Goal: Check status

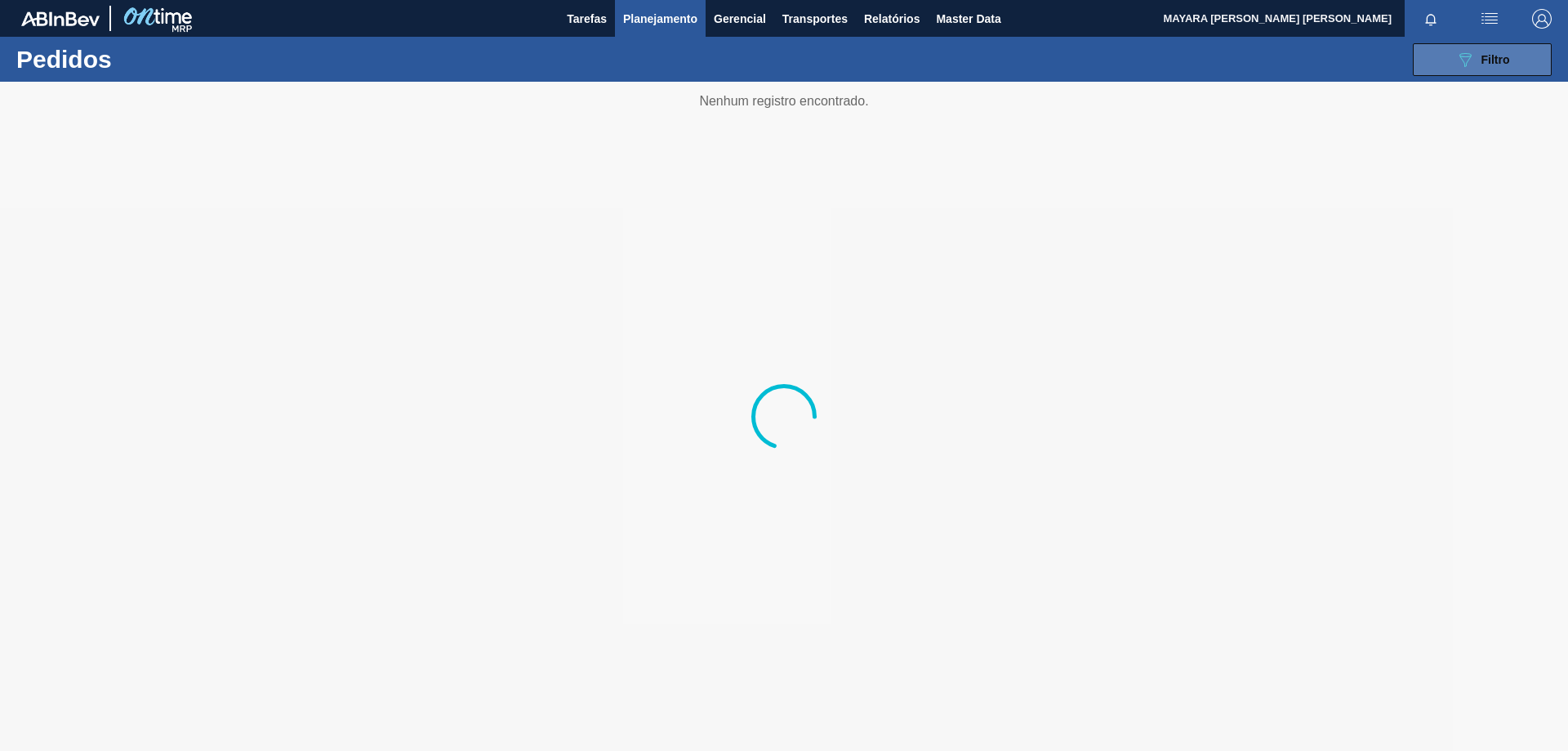
click at [1488, 58] on span "Filtro" at bounding box center [1496, 60] width 29 height 13
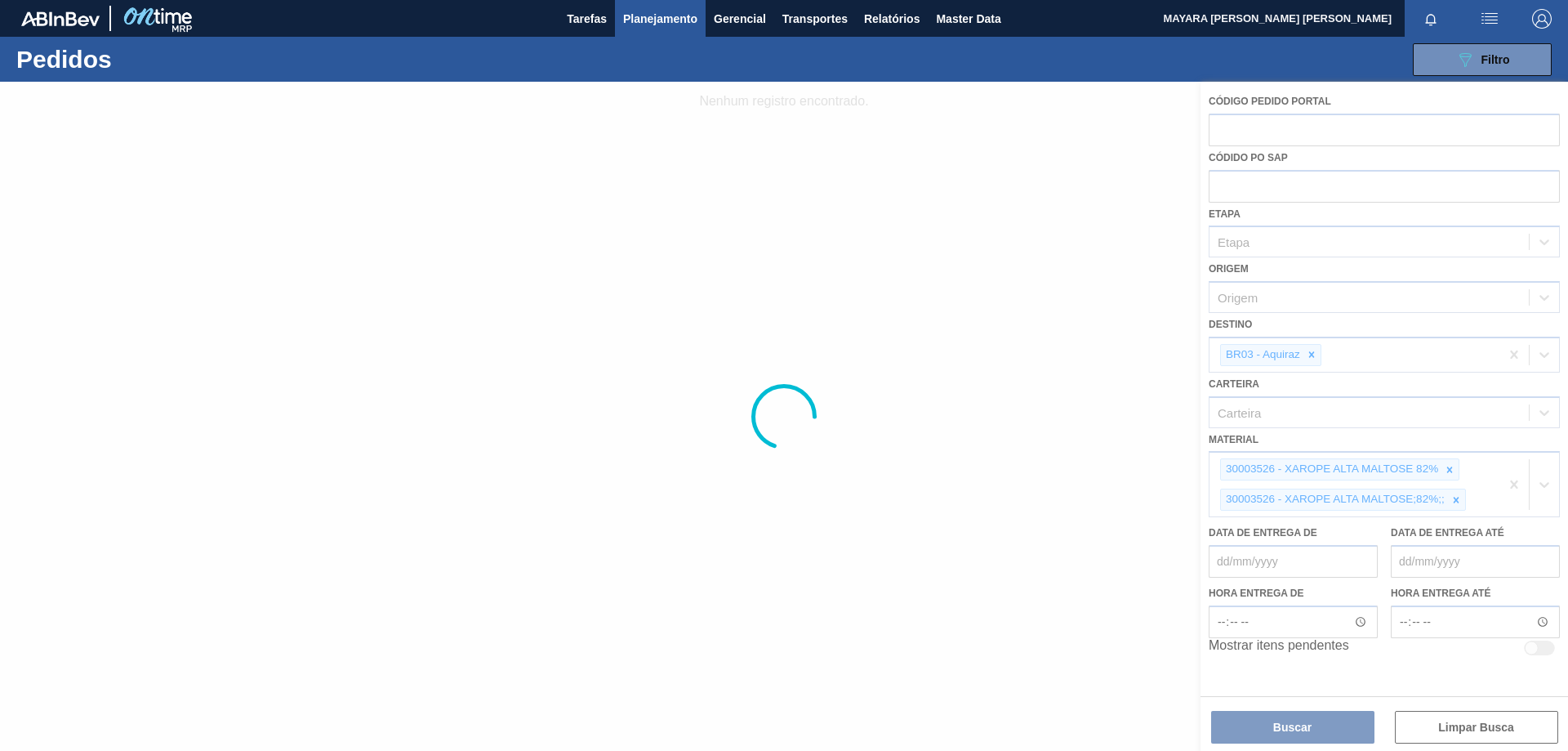
click at [1518, 482] on div at bounding box center [784, 416] width 1568 height 669
click at [1515, 489] on div at bounding box center [784, 416] width 1568 height 669
click at [1514, 486] on div at bounding box center [784, 416] width 1568 height 669
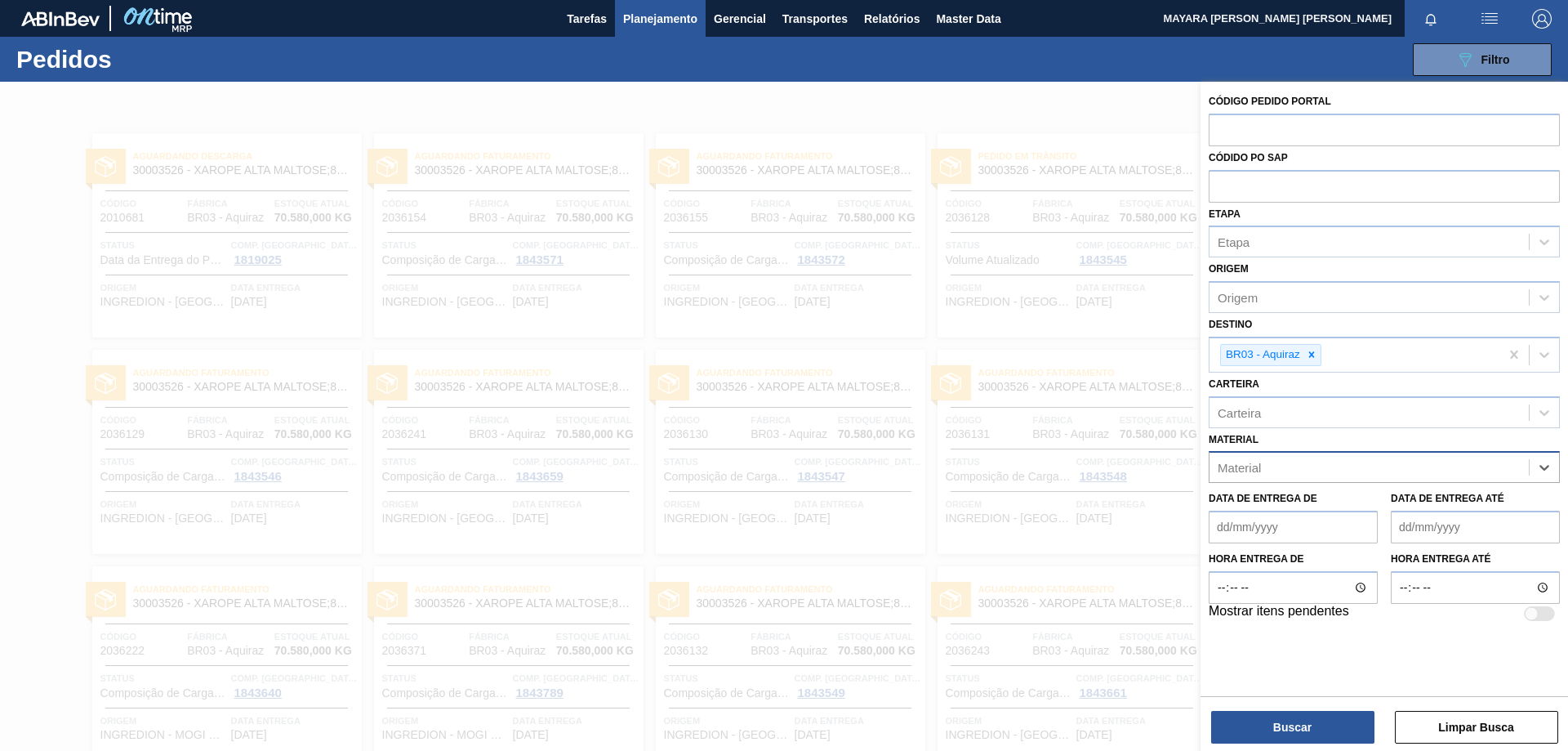
paste input "30012422"
type input "30012422"
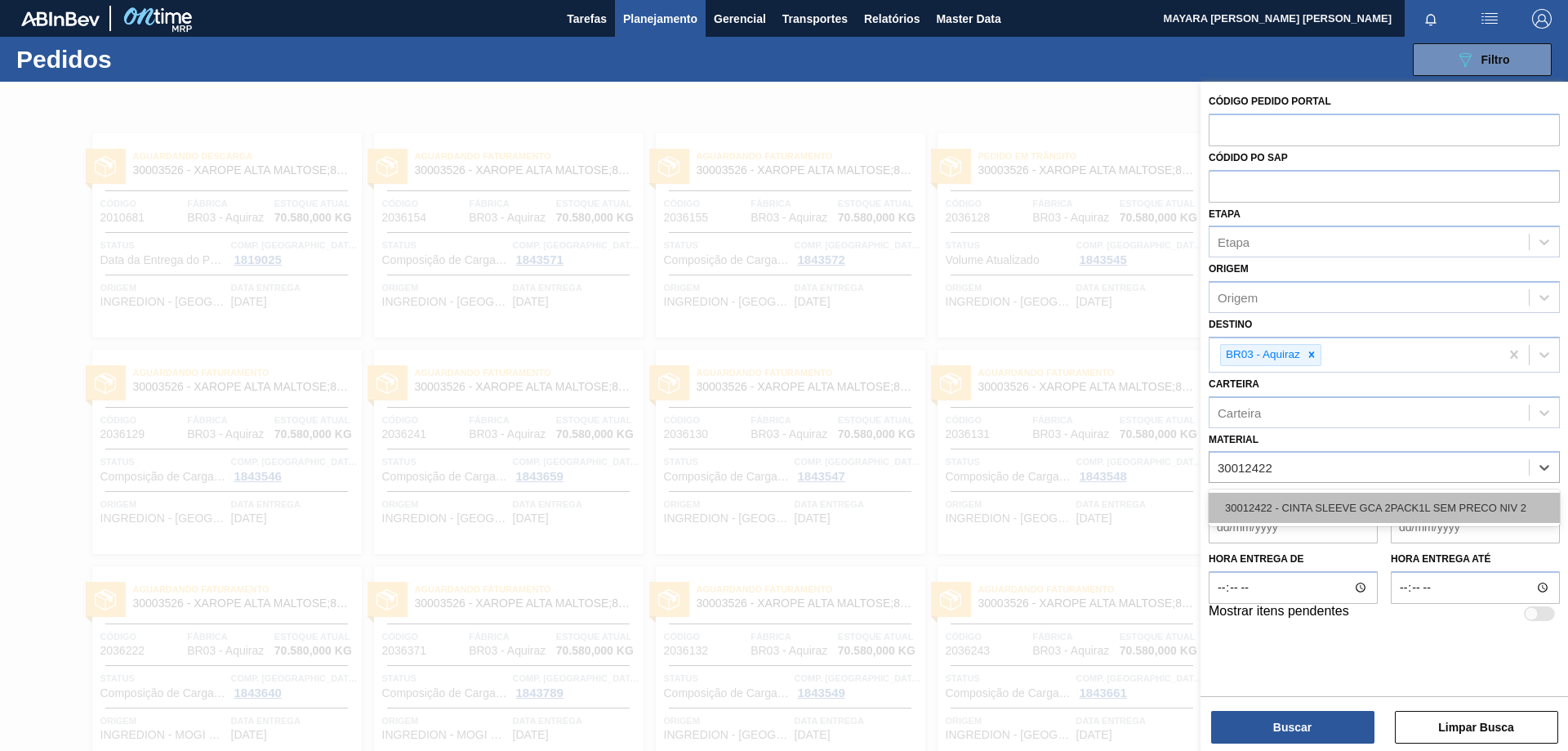
click at [1482, 506] on div "30012422 - CINTA SLEEVE GCA 2PACK1L SEM PRECO NIV 2" at bounding box center [1385, 508] width 352 height 30
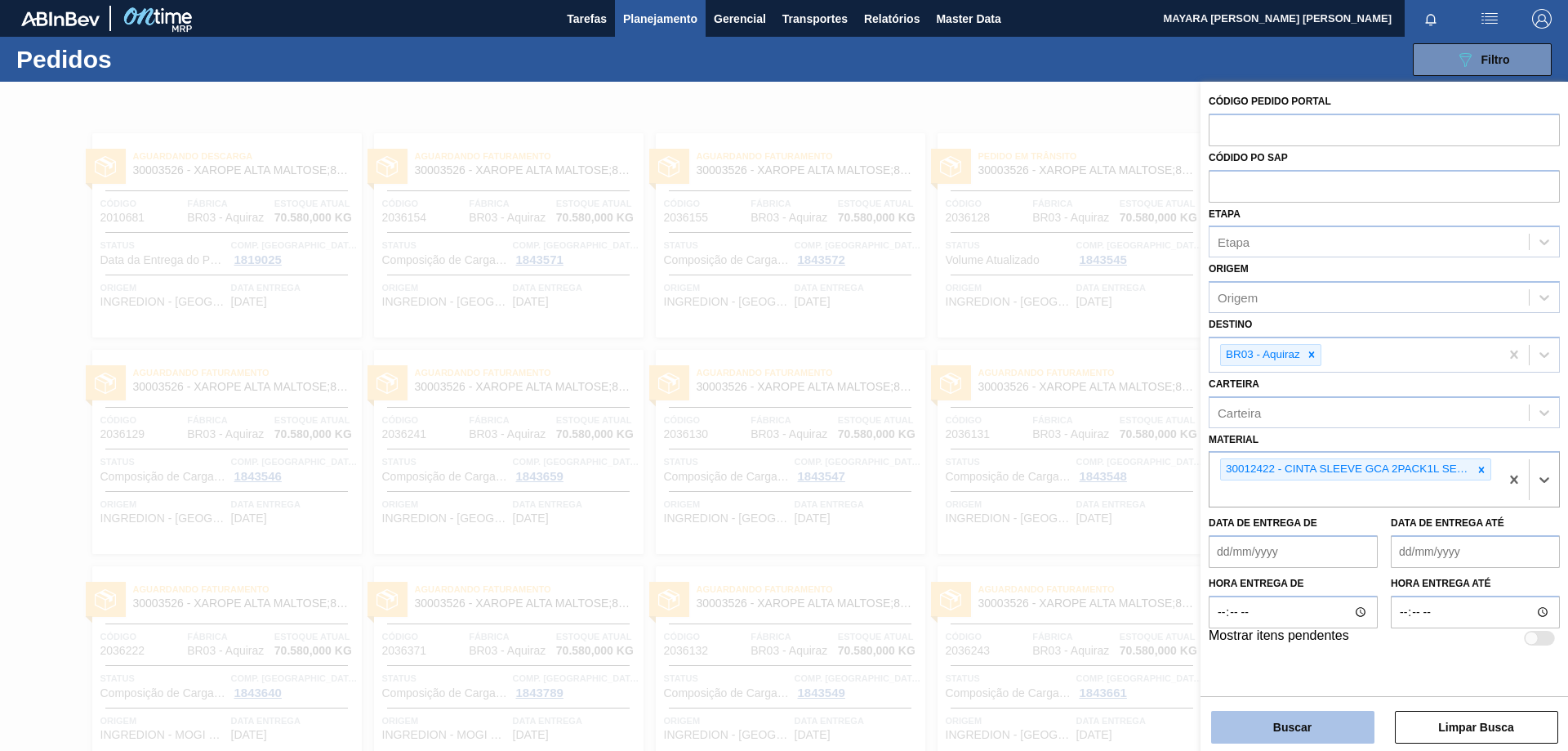
click at [1304, 728] on button "Buscar" at bounding box center [1293, 727] width 163 height 33
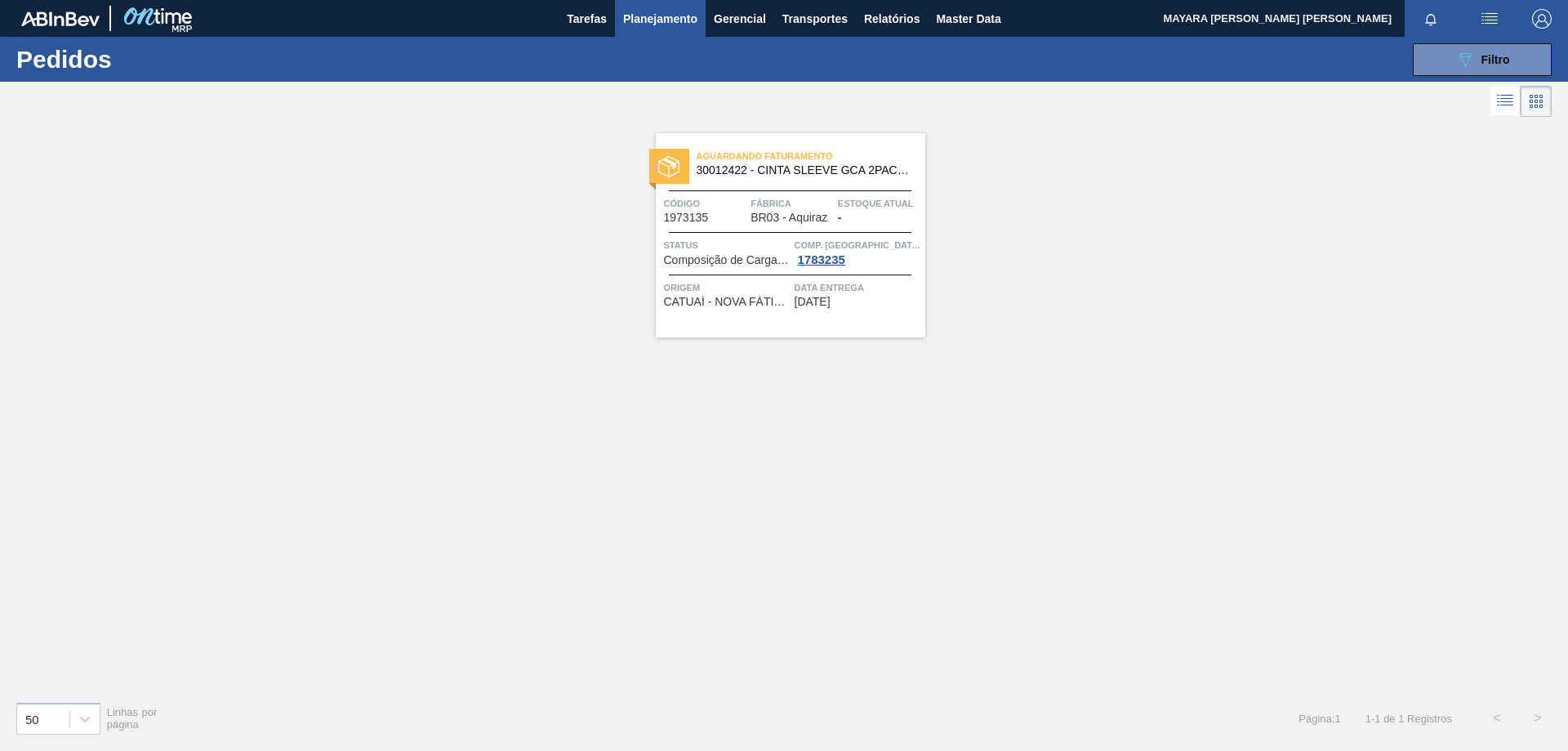
click at [721, 251] on span "Status" at bounding box center [727, 245] width 126 height 16
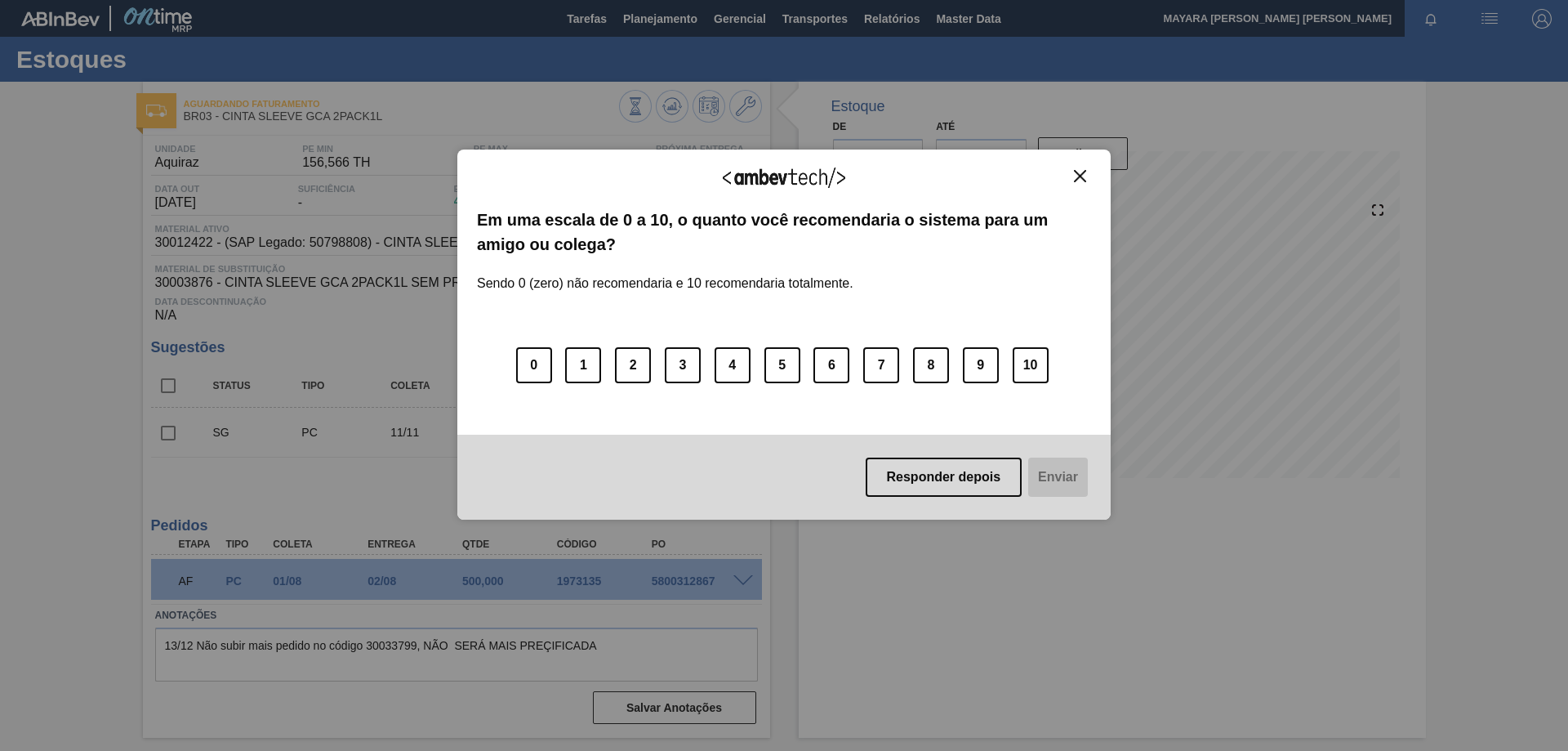
click at [1082, 175] on img "Close" at bounding box center [1080, 176] width 12 height 12
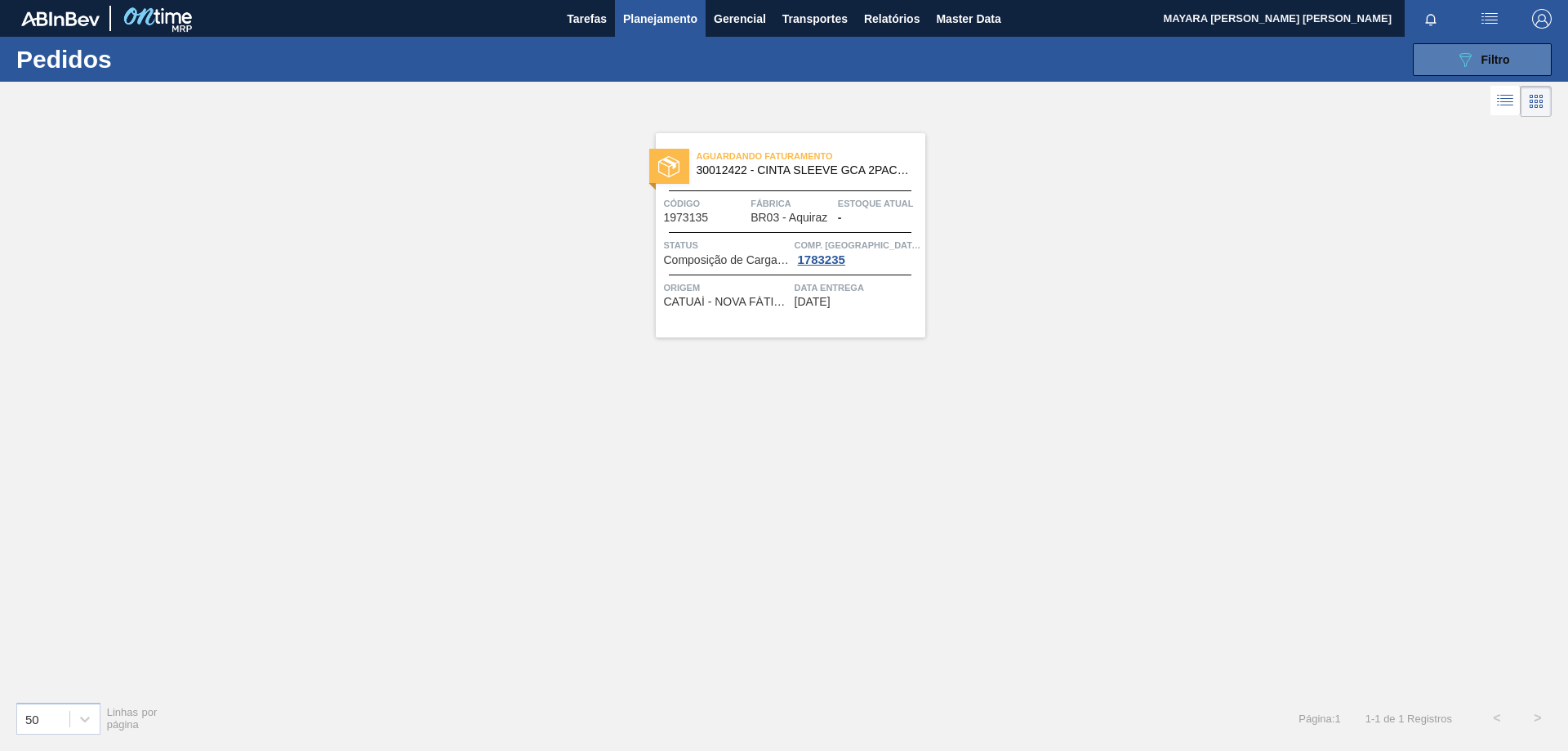
click at [1476, 62] on div "089F7B8B-B2A5-4AFE-B5C0-19BA573D28AC Filtro" at bounding box center [1483, 60] width 55 height 20
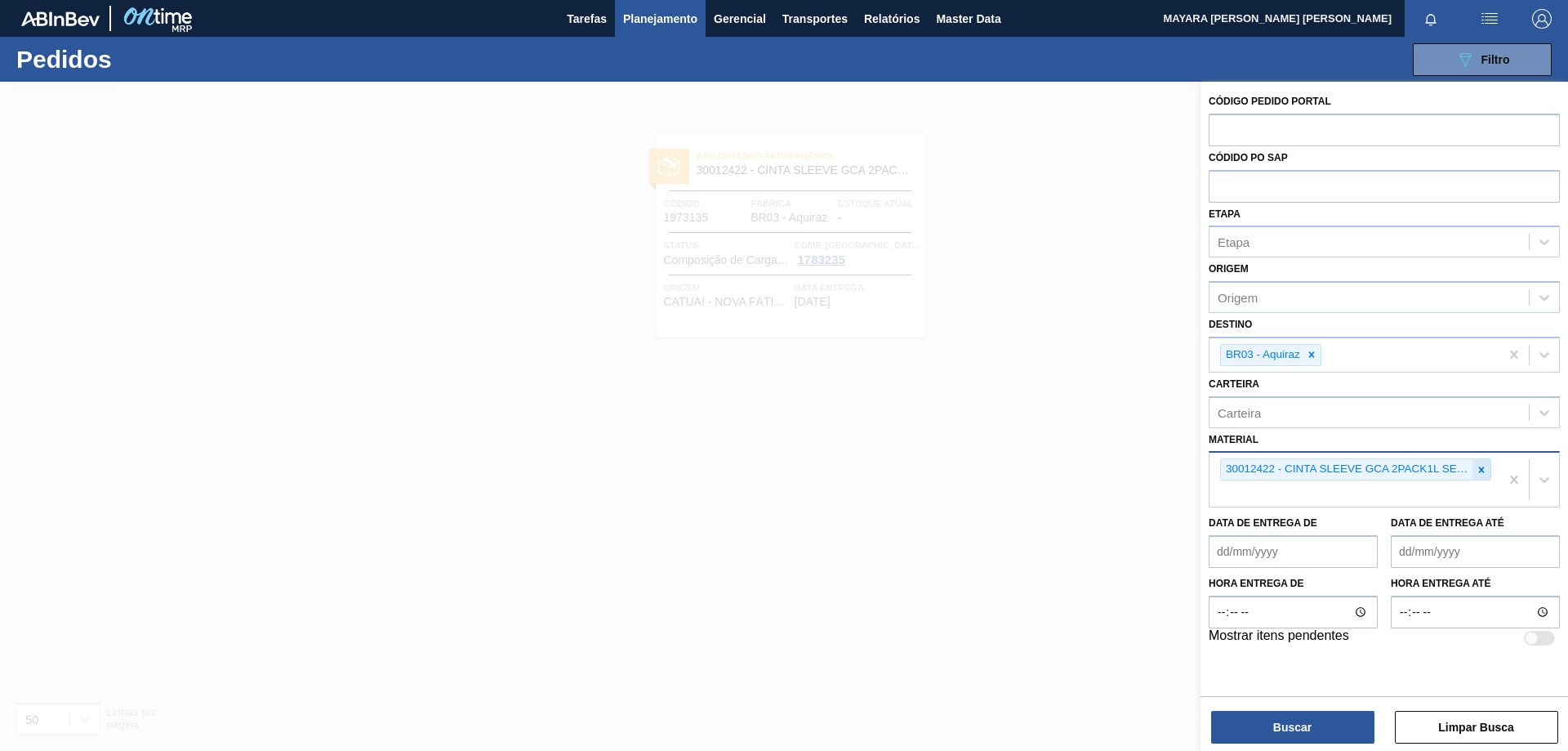
click at [1483, 470] on icon at bounding box center [1482, 470] width 11 height 12
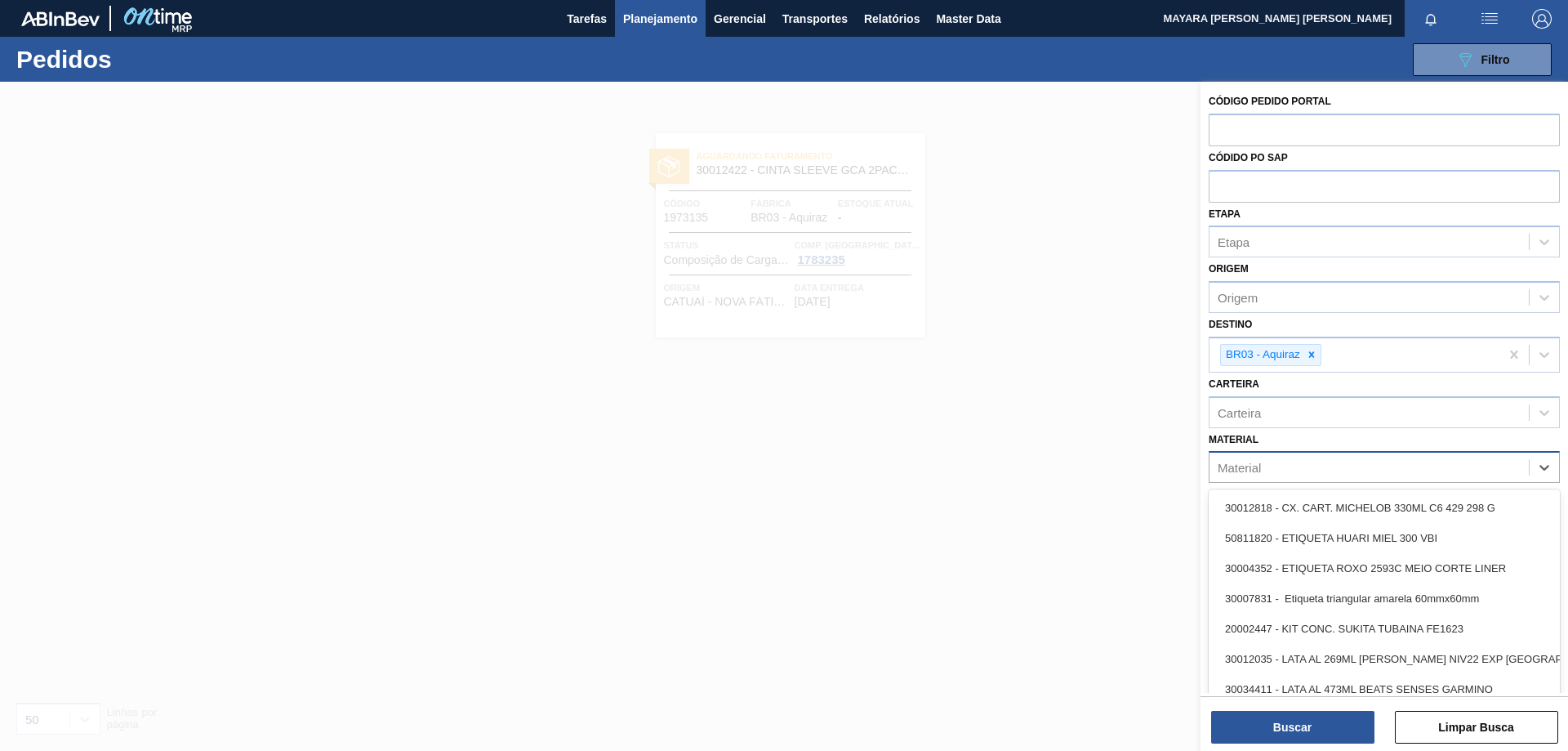
click at [1469, 459] on div "Material" at bounding box center [1369, 468] width 320 height 24
paste input "30006231"
type input "30006231"
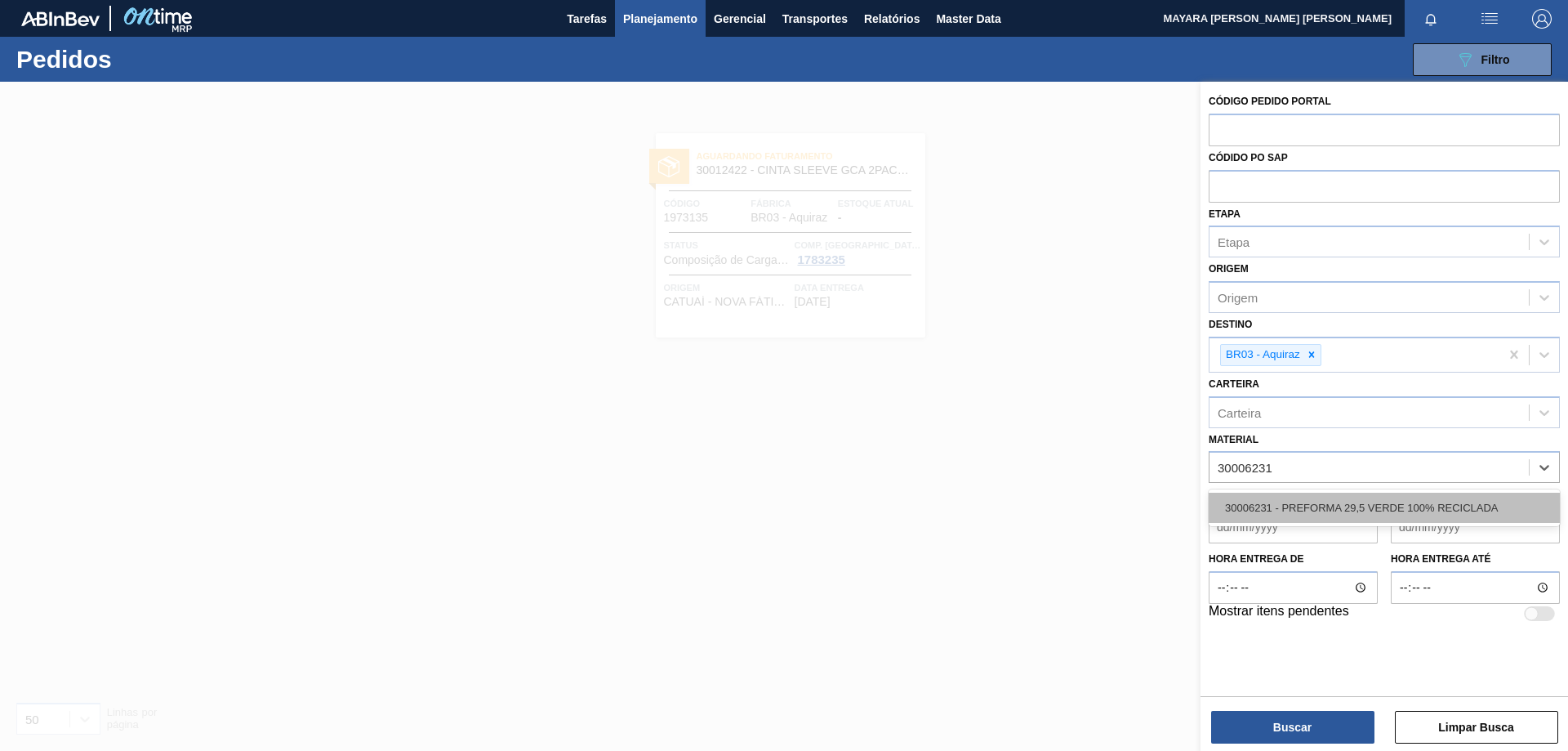
click at [1455, 506] on div "30006231 - PREFORMA 29,5 VERDE 100% RECICLADA" at bounding box center [1385, 508] width 352 height 30
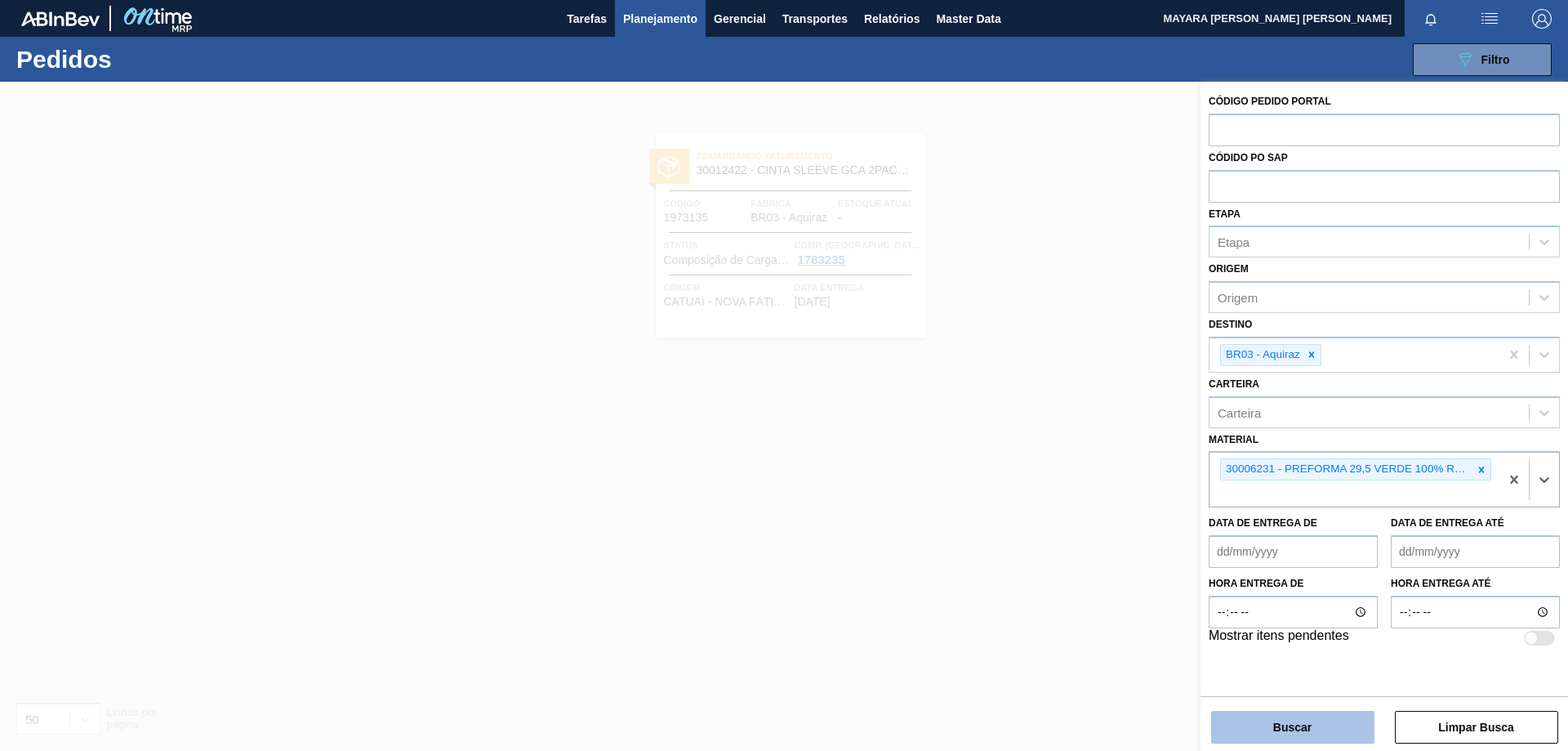
click at [1292, 727] on button "Buscar" at bounding box center [1293, 727] width 163 height 33
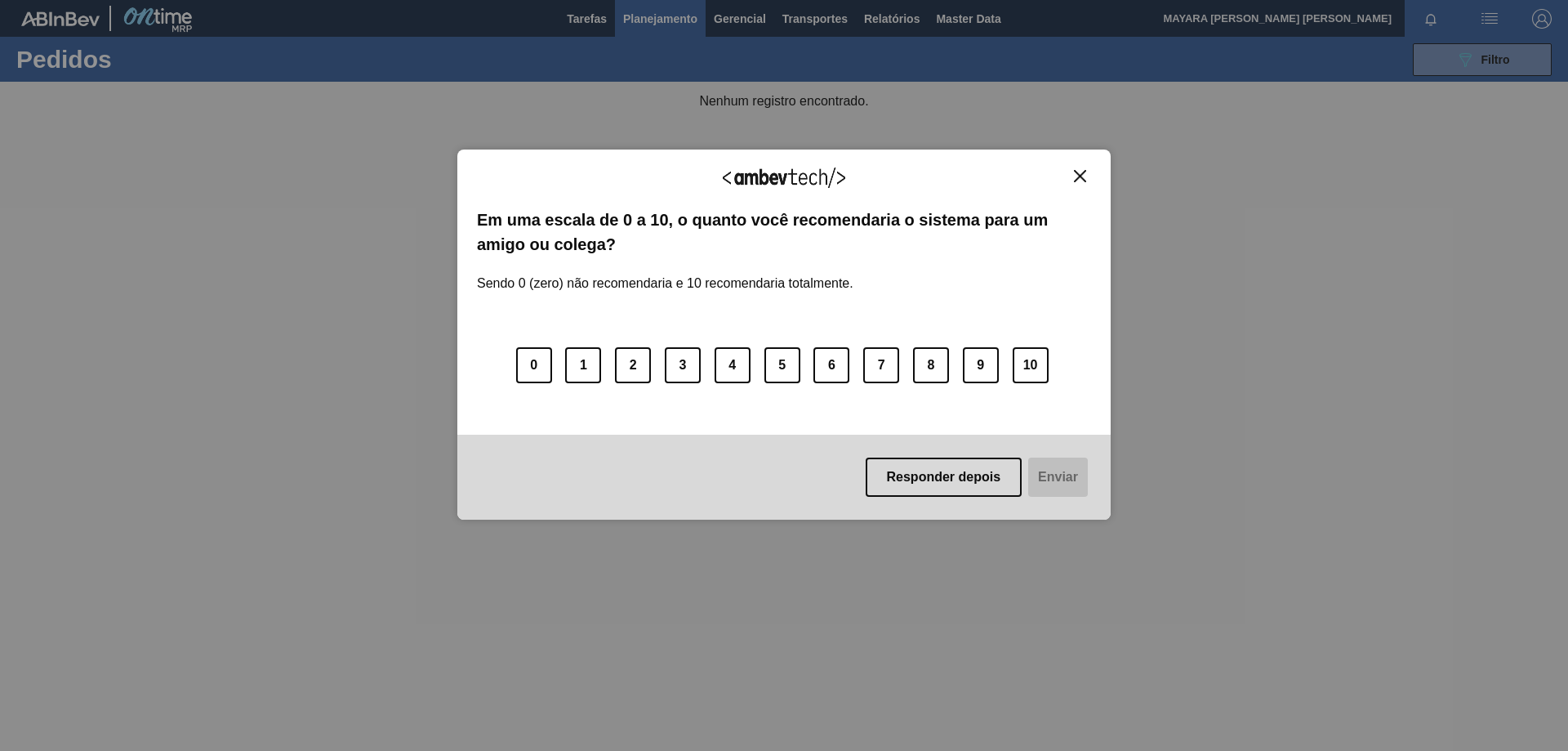
click at [1081, 178] on img "Close" at bounding box center [1080, 176] width 12 height 12
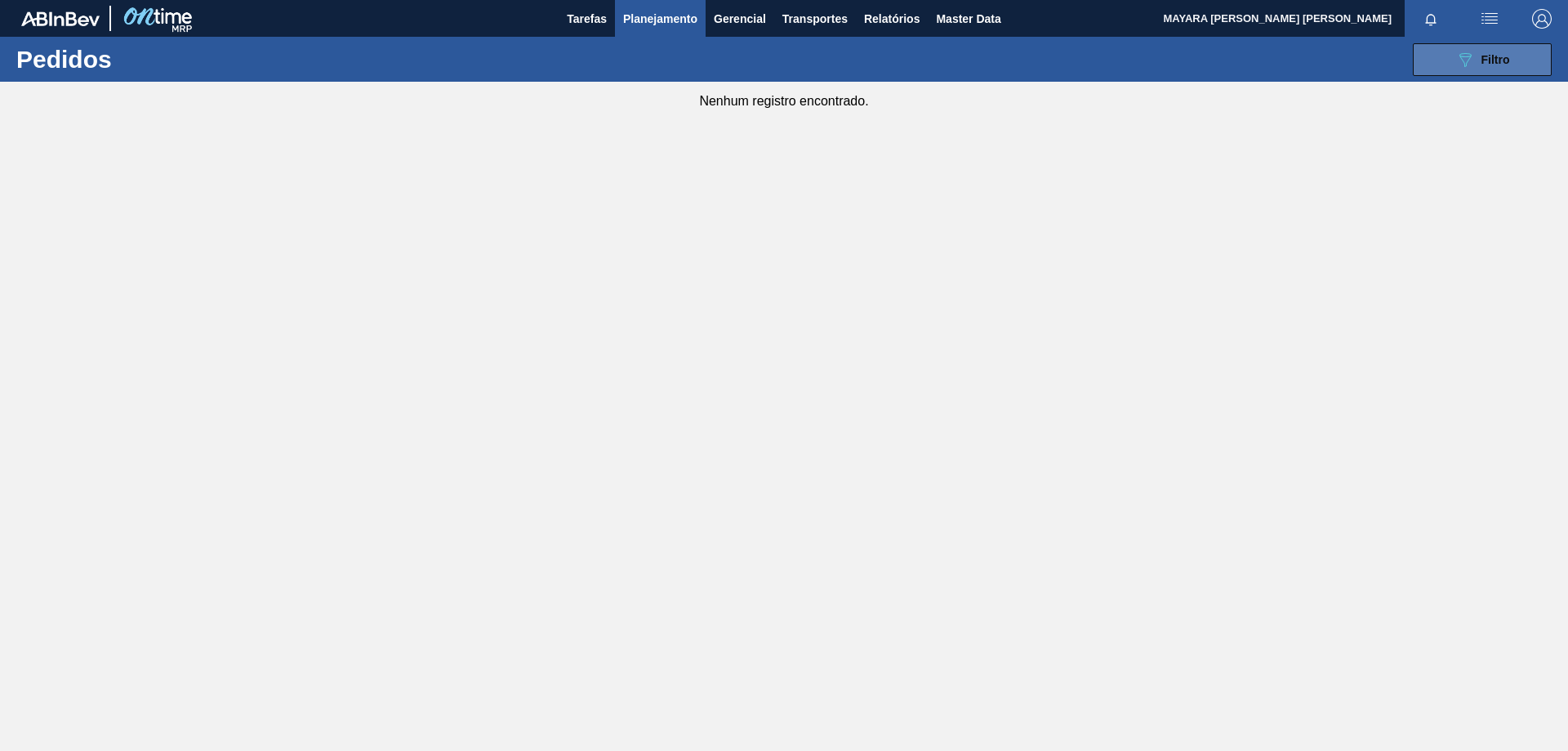
drag, startPoint x: 1448, startPoint y: 64, endPoint x: 1437, endPoint y: 71, distance: 13.0
click at [1449, 64] on button "089F7B8B-B2A5-4AFE-B5C0-19BA573D28AC Filtro" at bounding box center [1482, 60] width 139 height 33
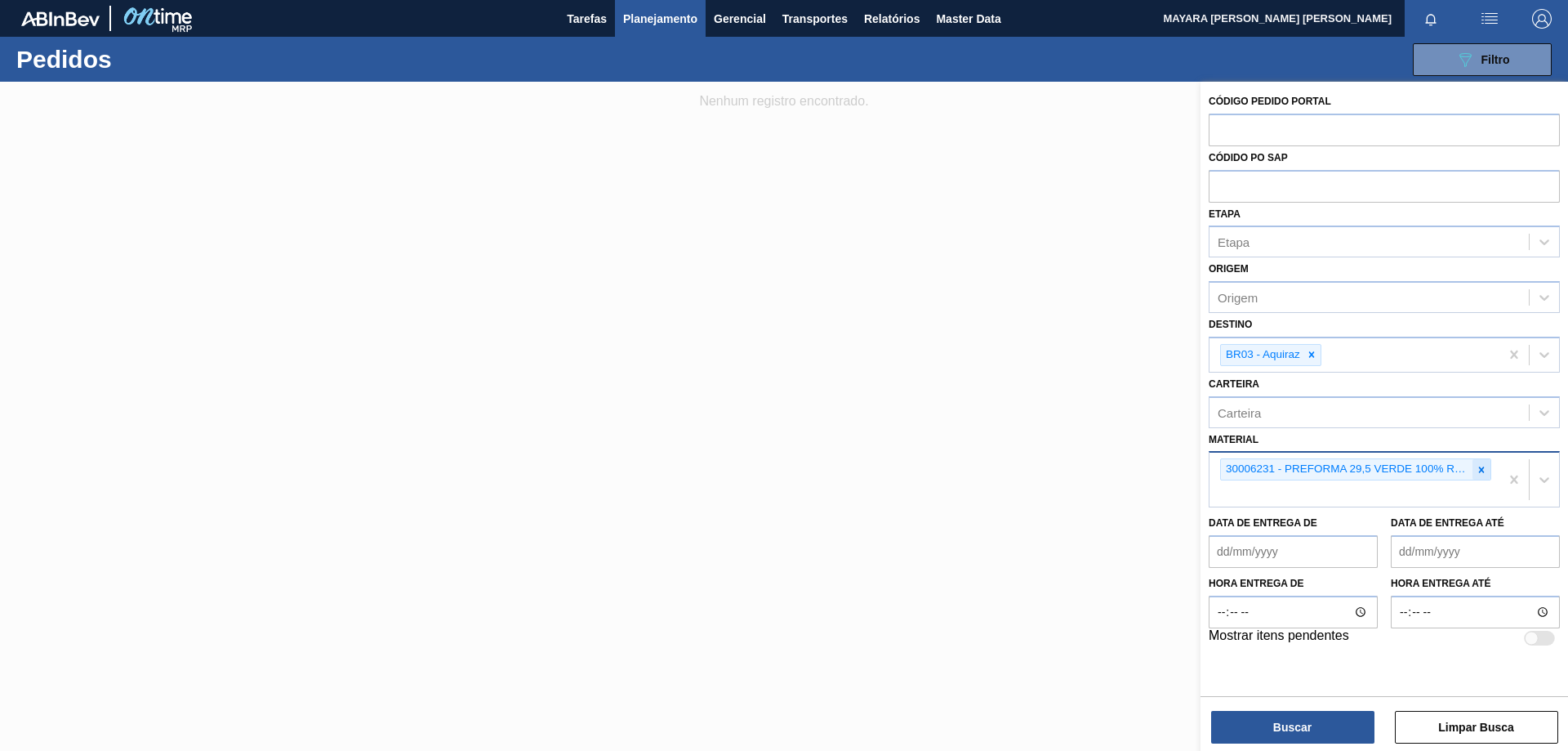
click at [1483, 468] on icon at bounding box center [1482, 469] width 6 height 6
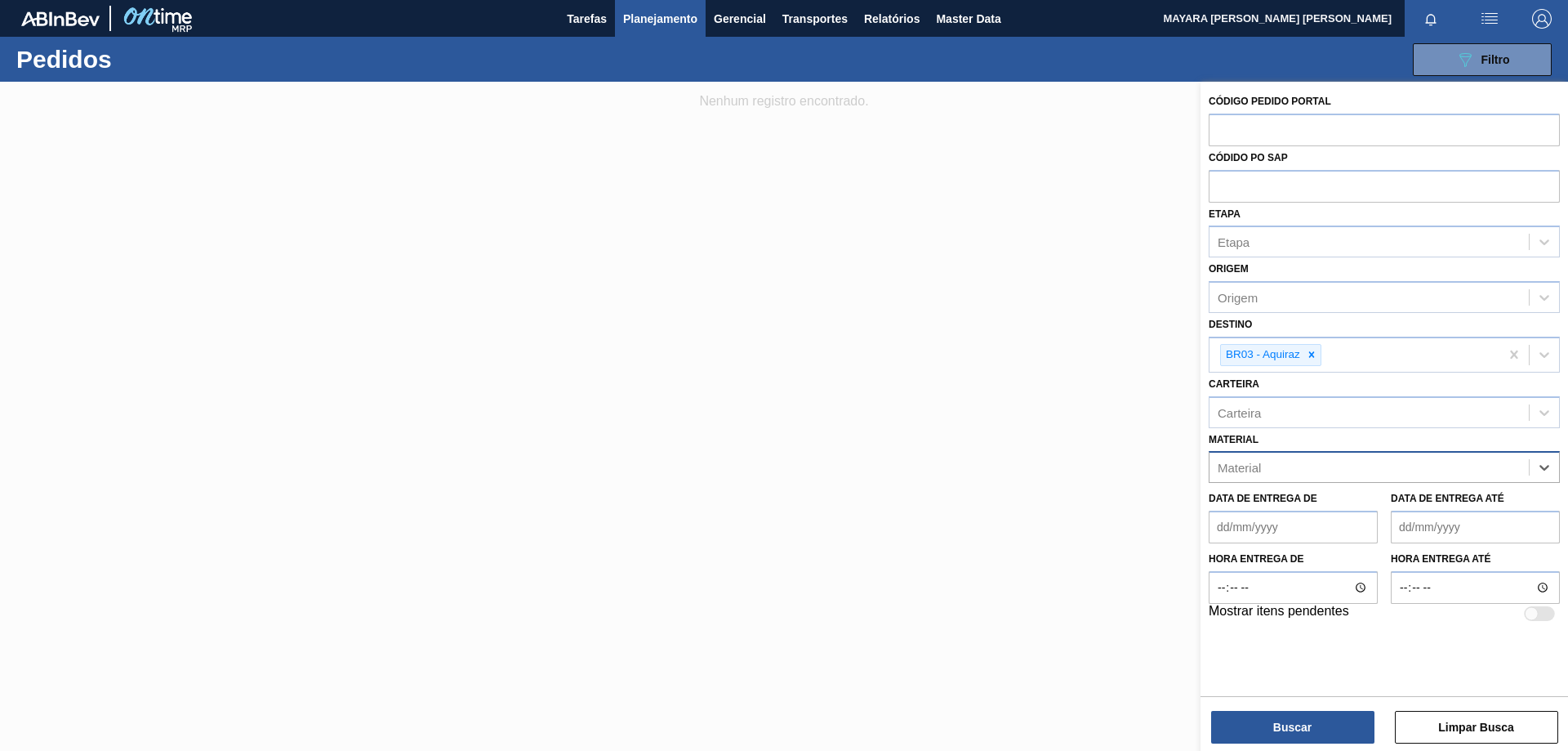
paste input "30012422"
type input "30012422"
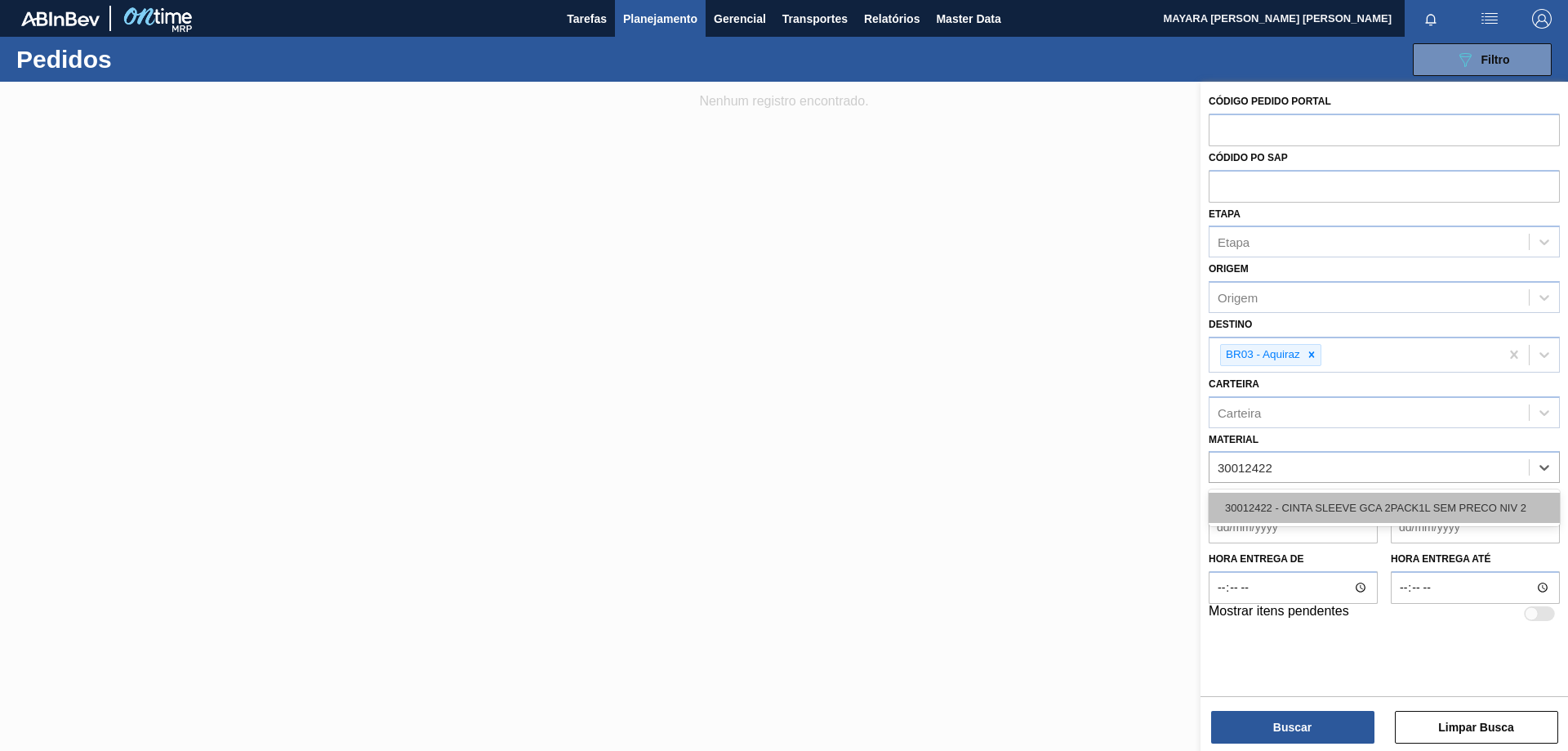
click at [1430, 503] on div "30012422 - CINTA SLEEVE GCA 2PACK1L SEM PRECO NIV 2" at bounding box center [1385, 508] width 352 height 30
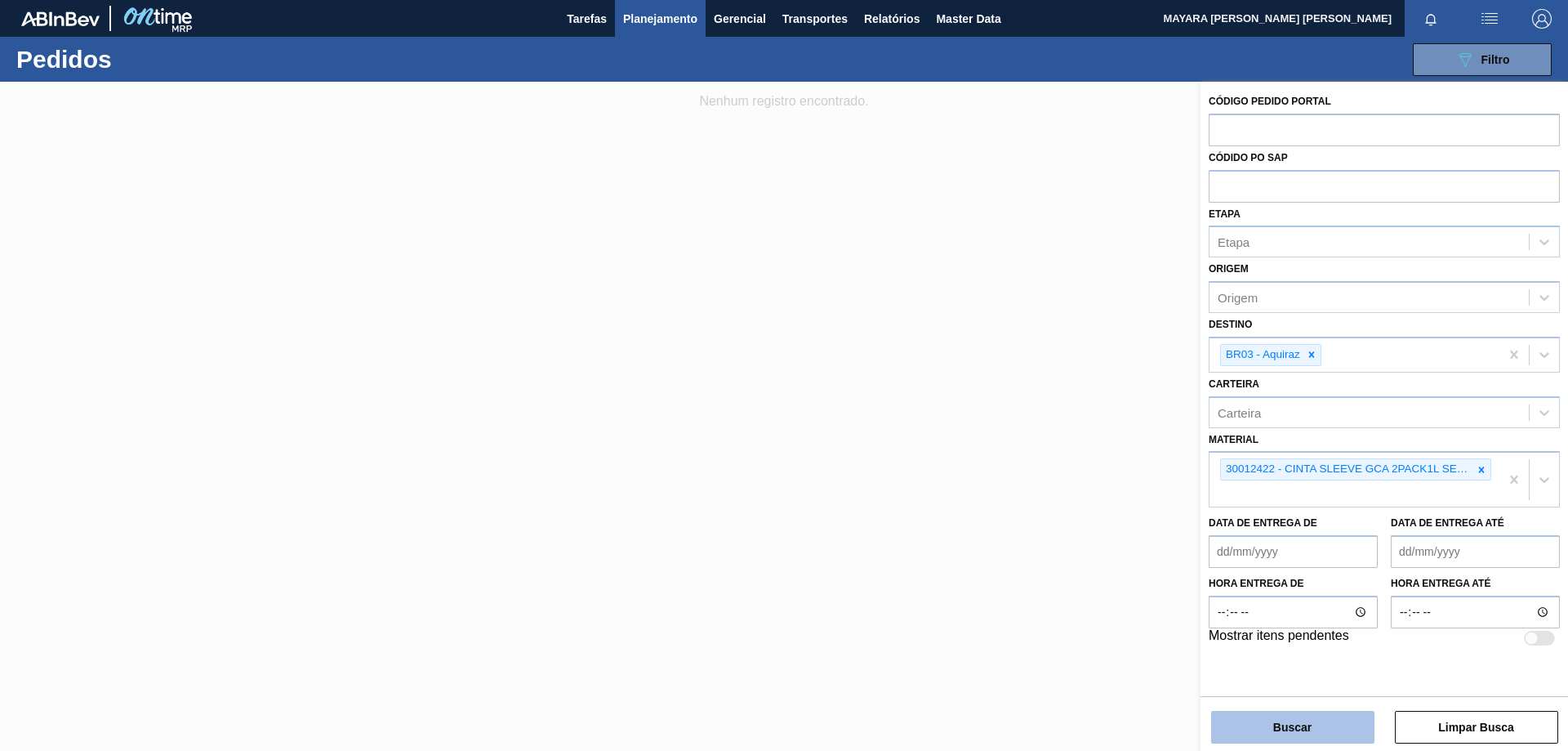
click at [1290, 720] on button "Buscar" at bounding box center [1293, 727] width 163 height 33
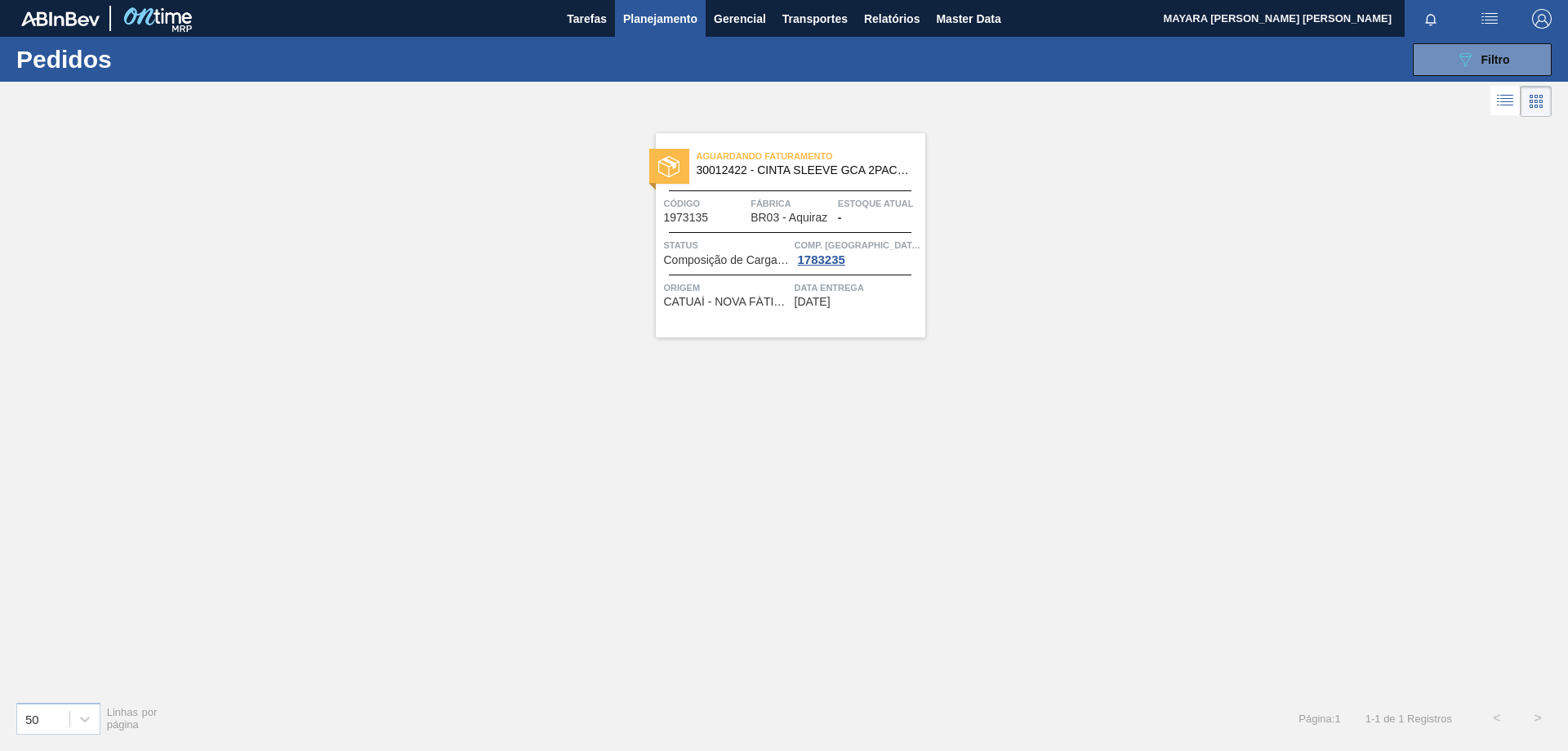
click at [724, 297] on span "CATUAÍ - NOVA FÁTIMA (PR)" at bounding box center [727, 302] width 126 height 12
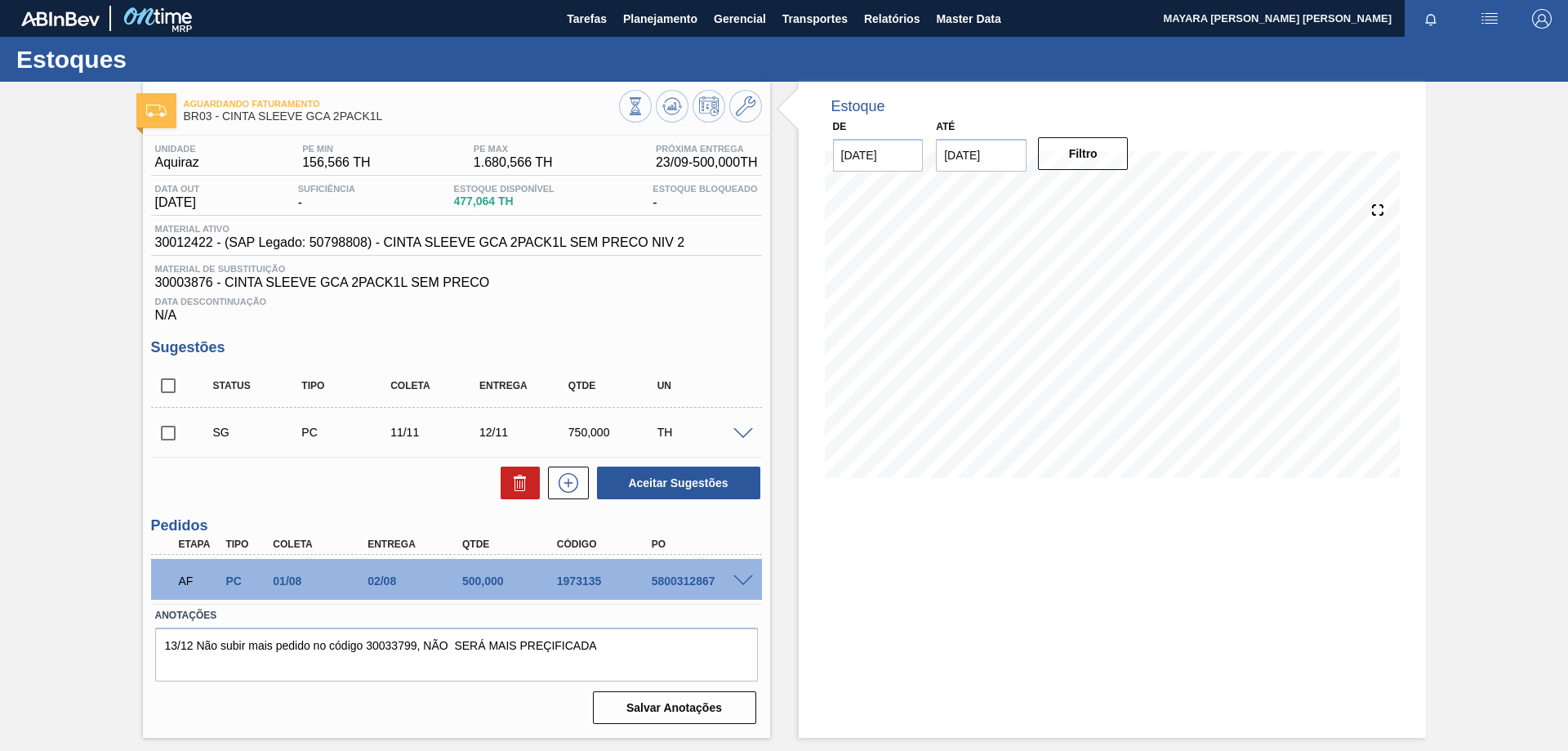
click at [686, 585] on div "5800312867" at bounding box center [701, 581] width 106 height 13
copy div "5800312867"
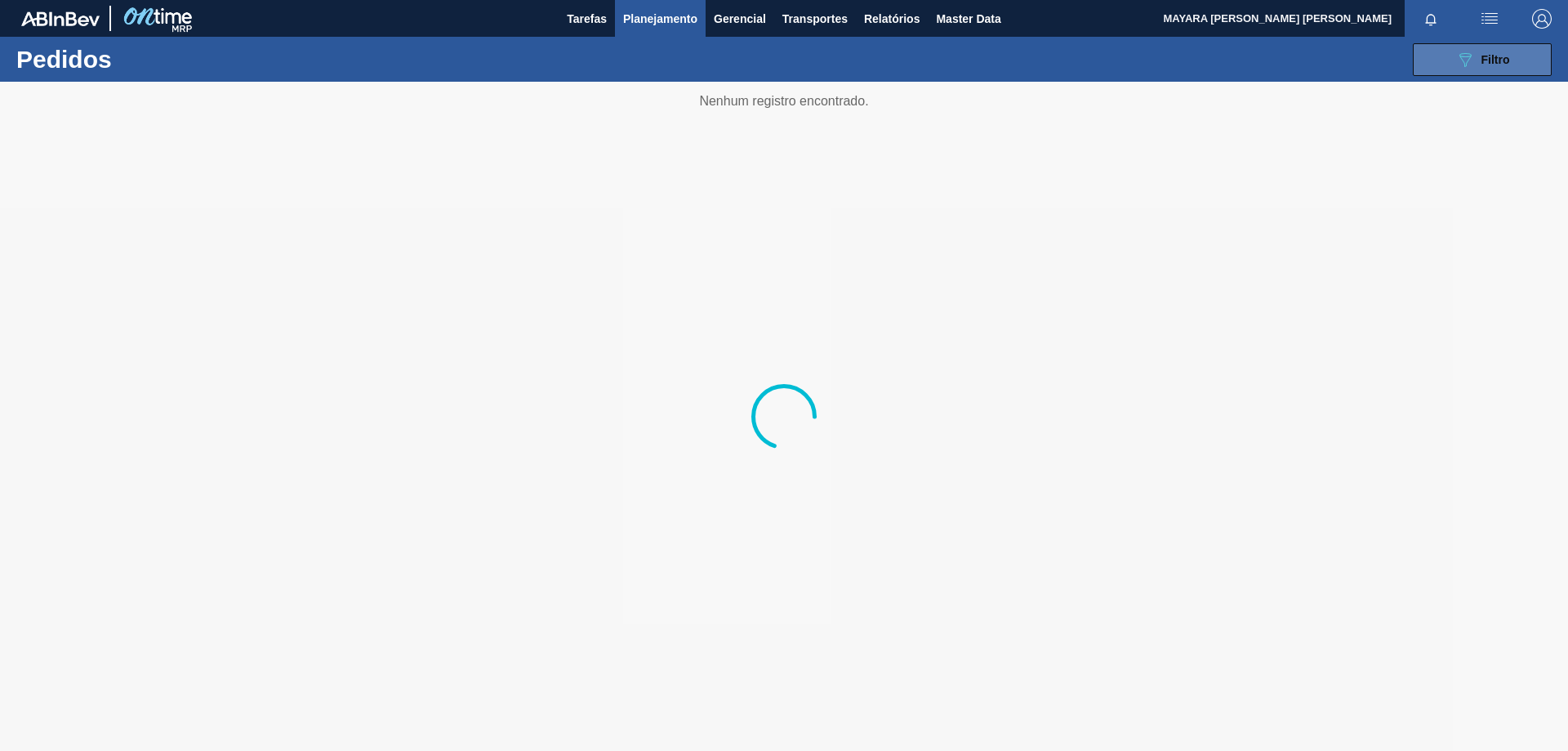
click at [1460, 62] on icon "089F7B8B-B2A5-4AFE-B5C0-19BA573D28AC" at bounding box center [1465, 60] width 20 height 20
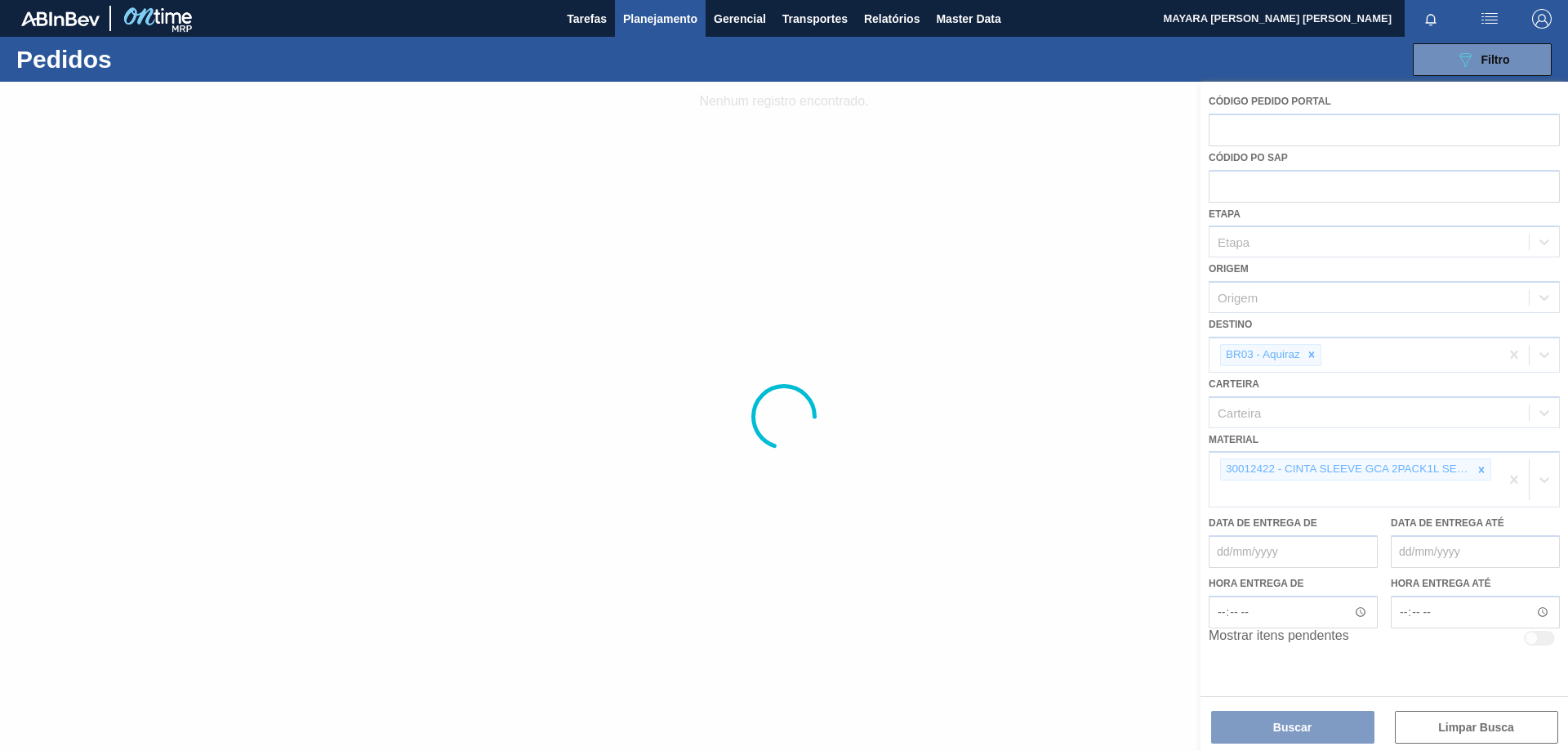
click at [1483, 464] on div at bounding box center [784, 416] width 1568 height 669
click at [1512, 478] on div at bounding box center [784, 416] width 1568 height 669
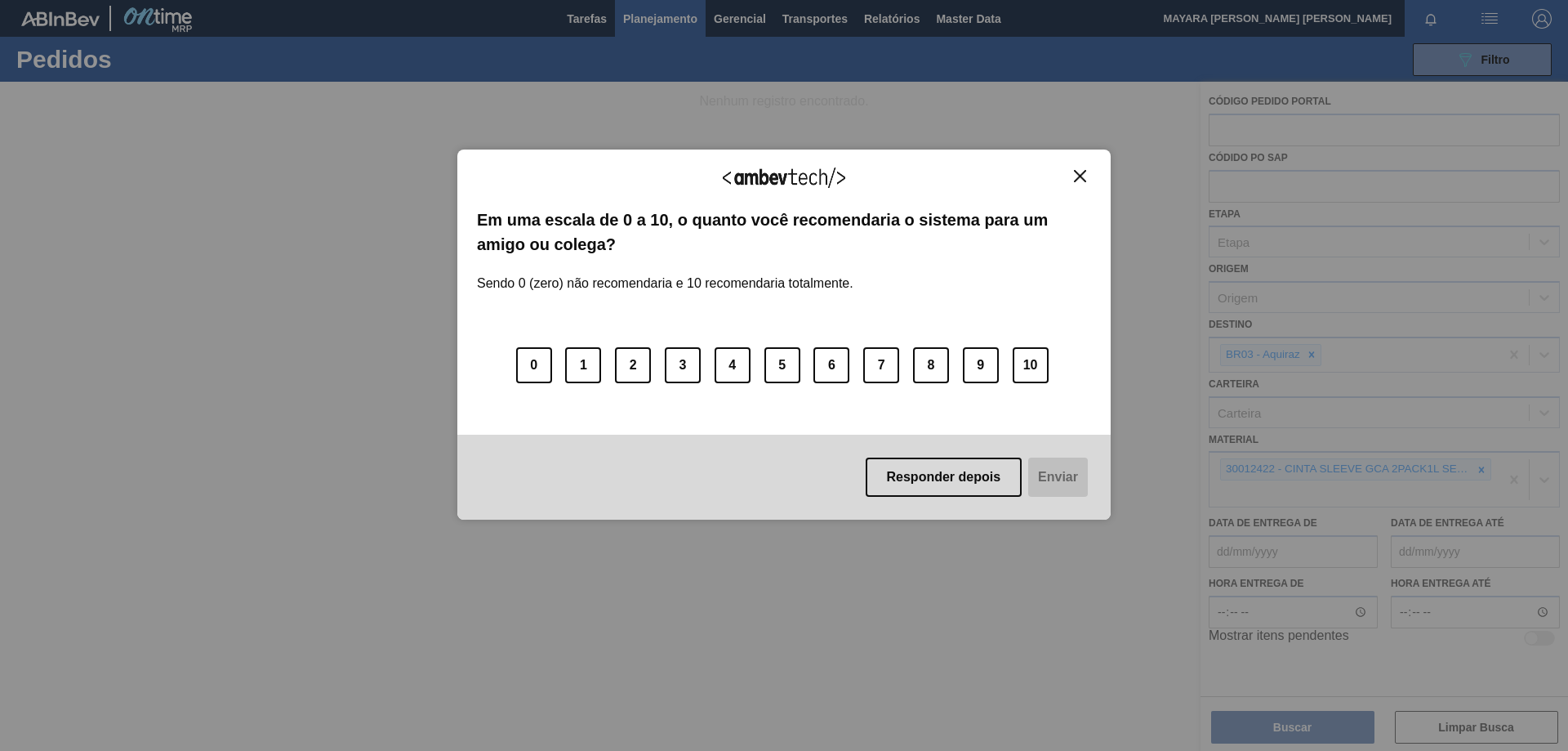
click at [1087, 173] on button "Close" at bounding box center [1080, 176] width 22 height 14
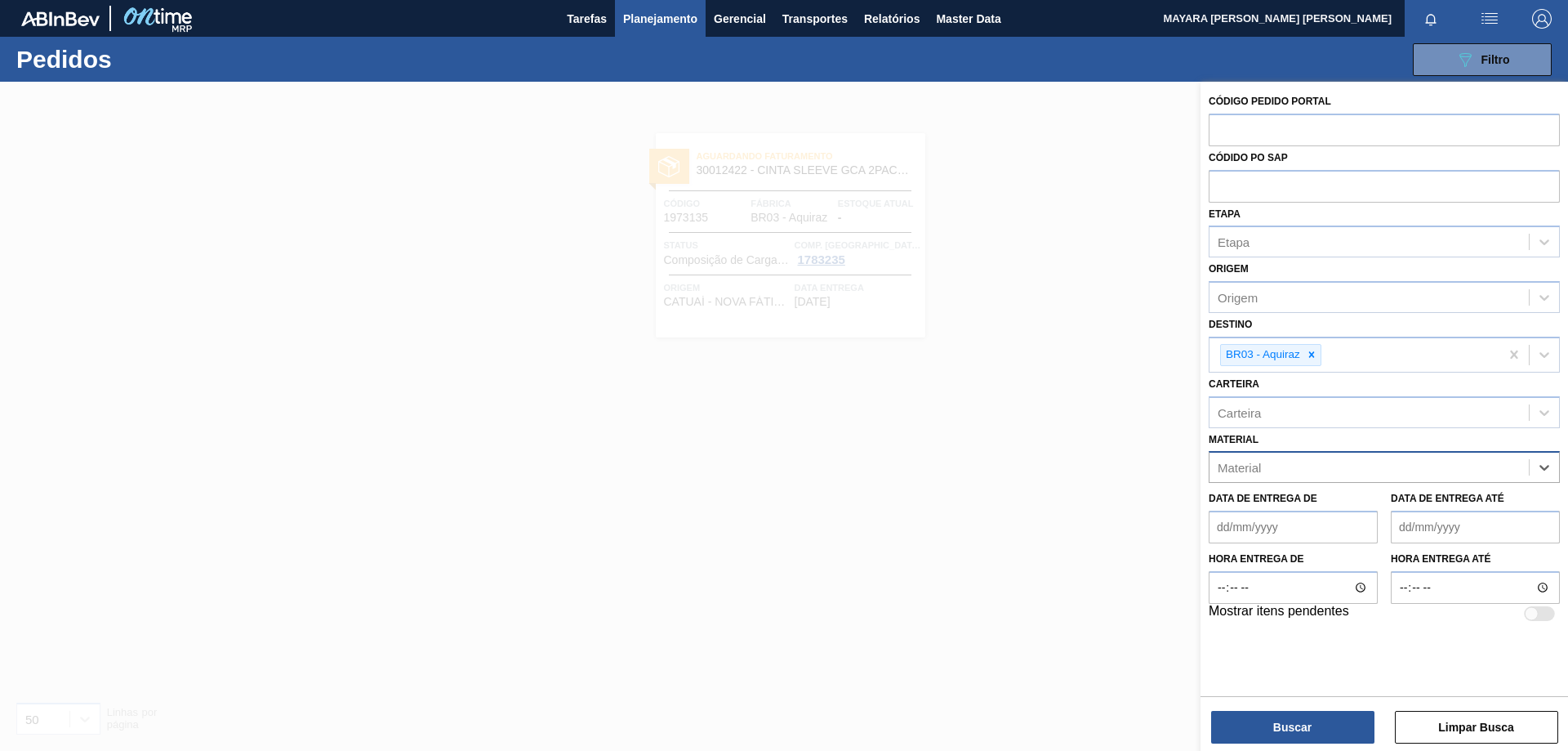
paste input "30034310"
type input "30034310"
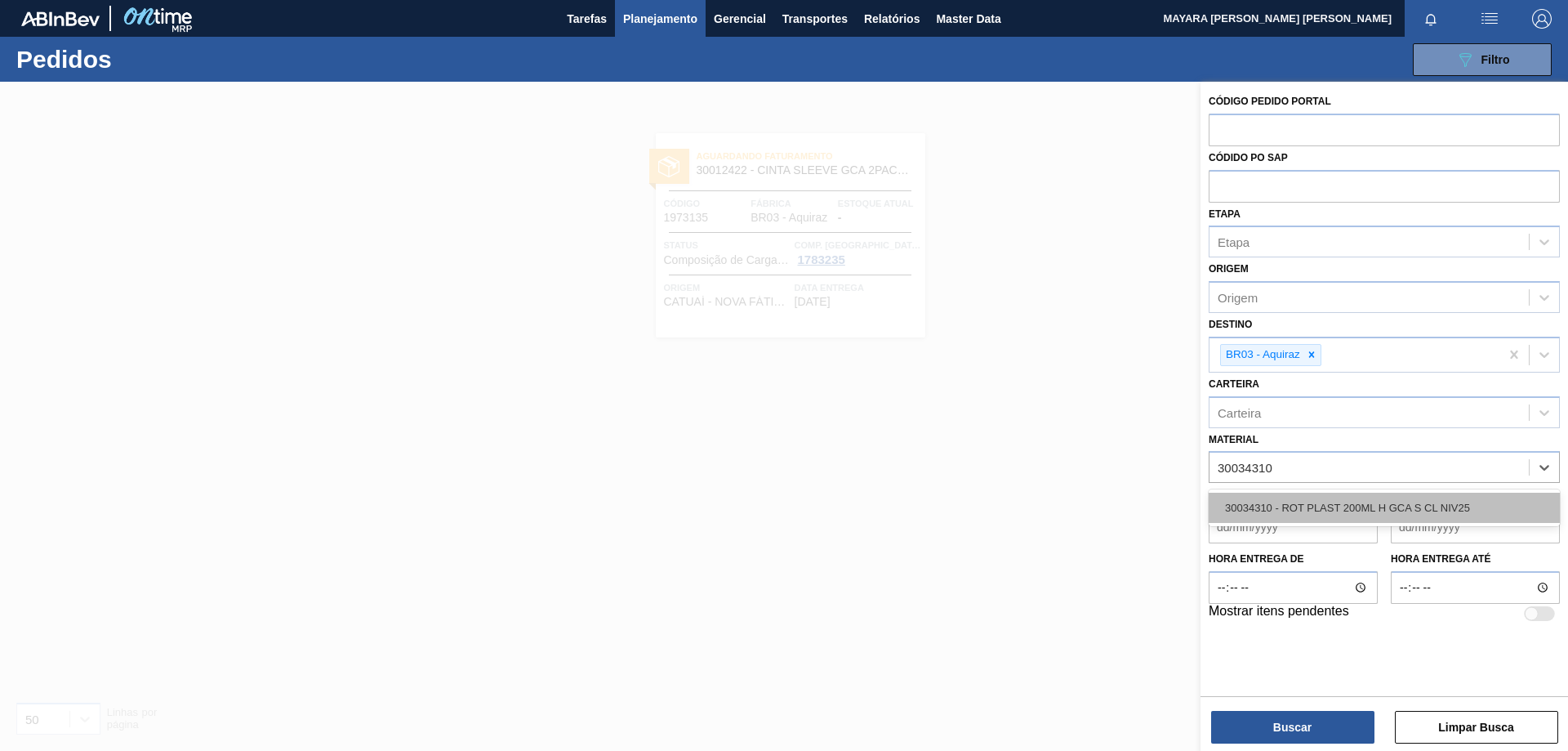
click at [1397, 515] on div "30034310 - ROT PLAST 200ML H GCA S CL NIV25" at bounding box center [1385, 508] width 352 height 30
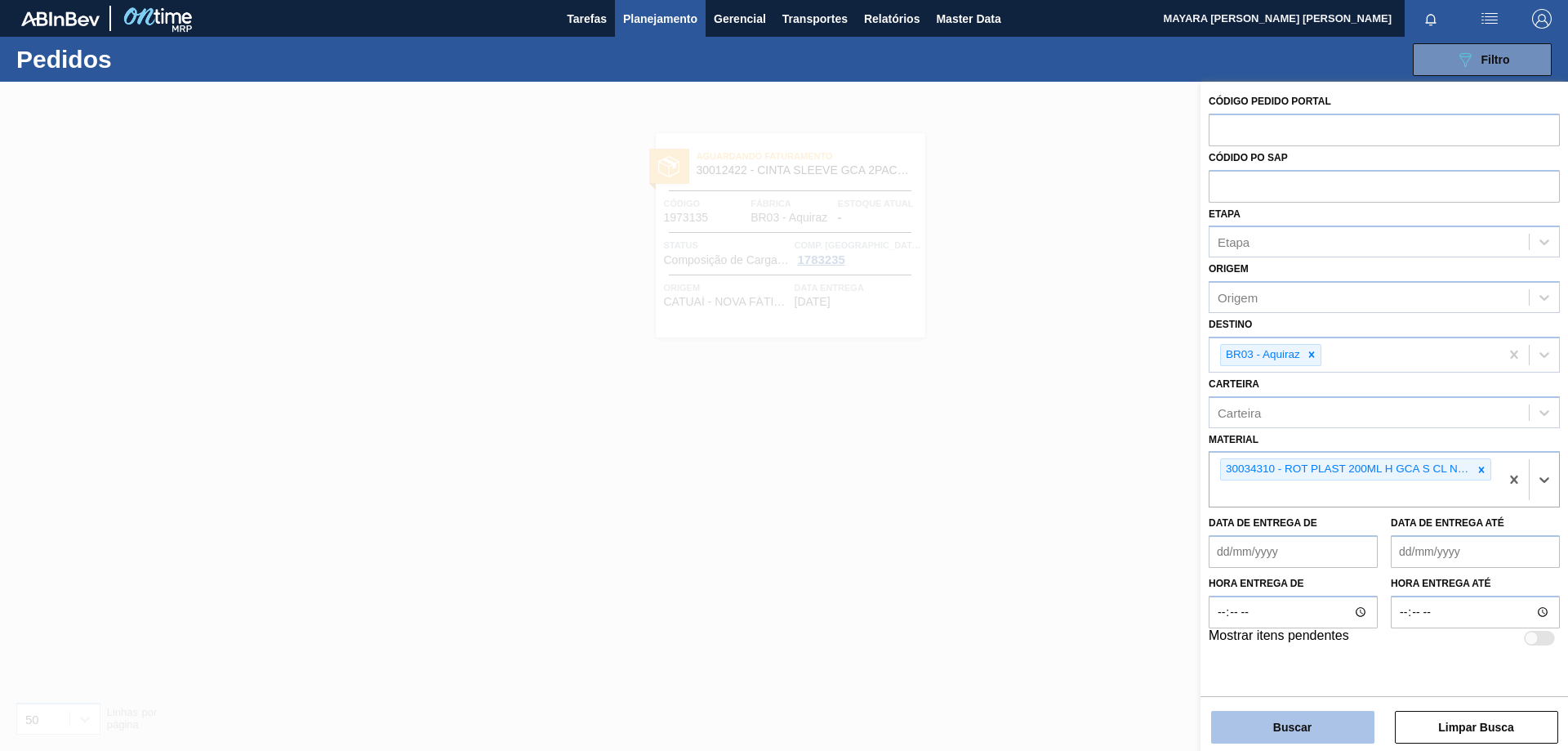
click at [1310, 724] on button "Buscar" at bounding box center [1293, 727] width 163 height 33
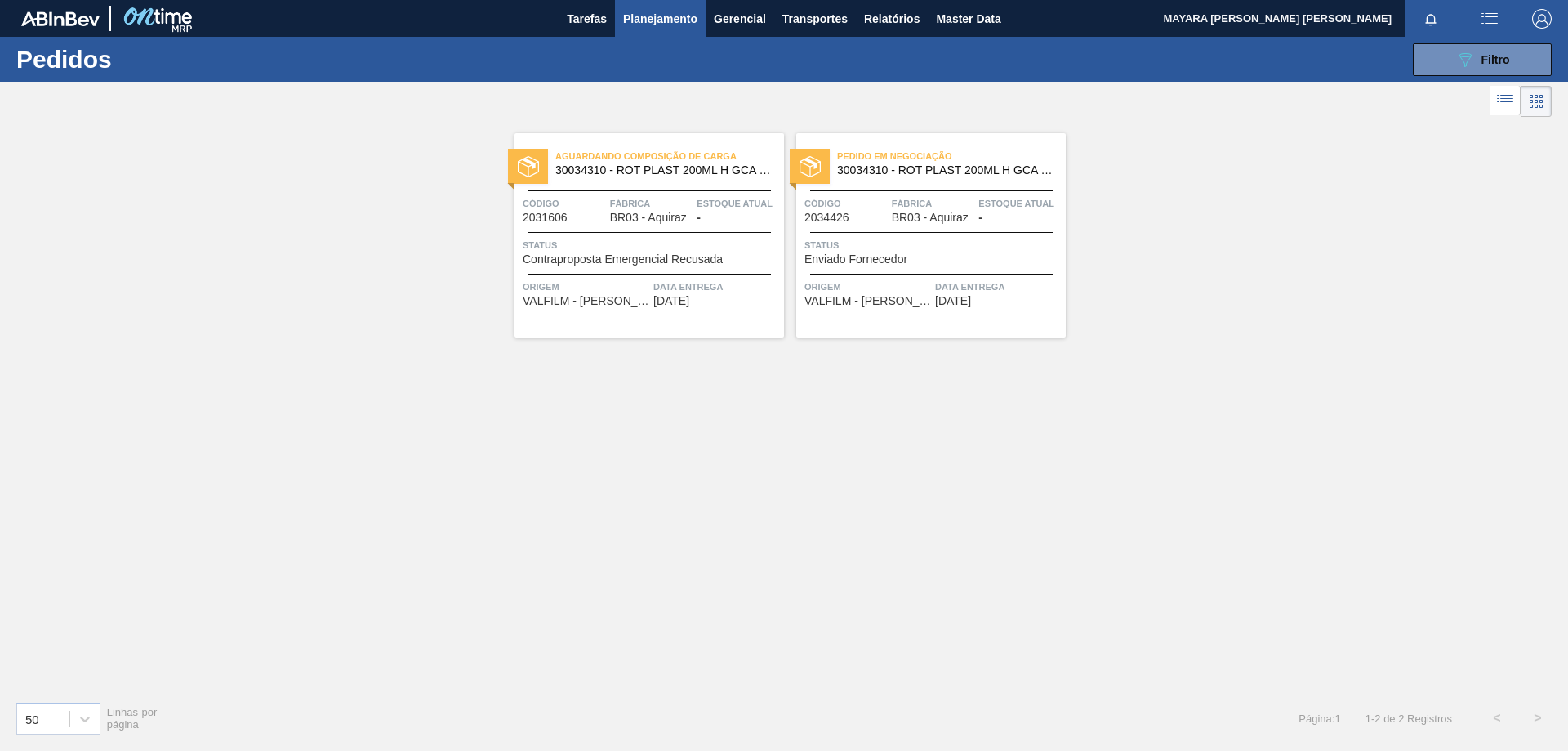
click at [612, 255] on span "Contraproposta Emergencial Recusada" at bounding box center [623, 259] width 200 height 12
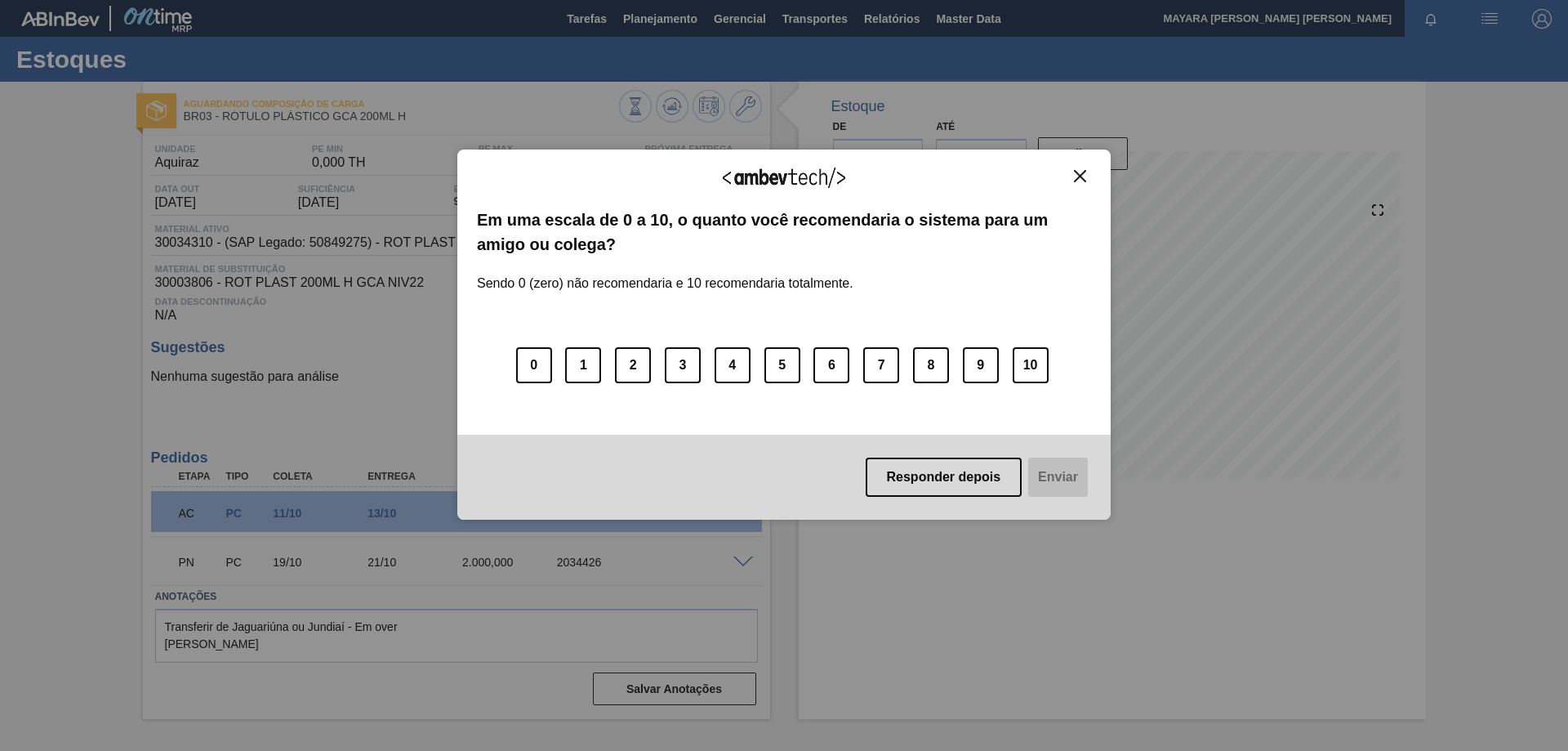
click at [1079, 184] on div "Agradecemos seu feedback!" at bounding box center [784, 188] width 614 height 39
click at [1082, 175] on img "Close" at bounding box center [1080, 176] width 12 height 12
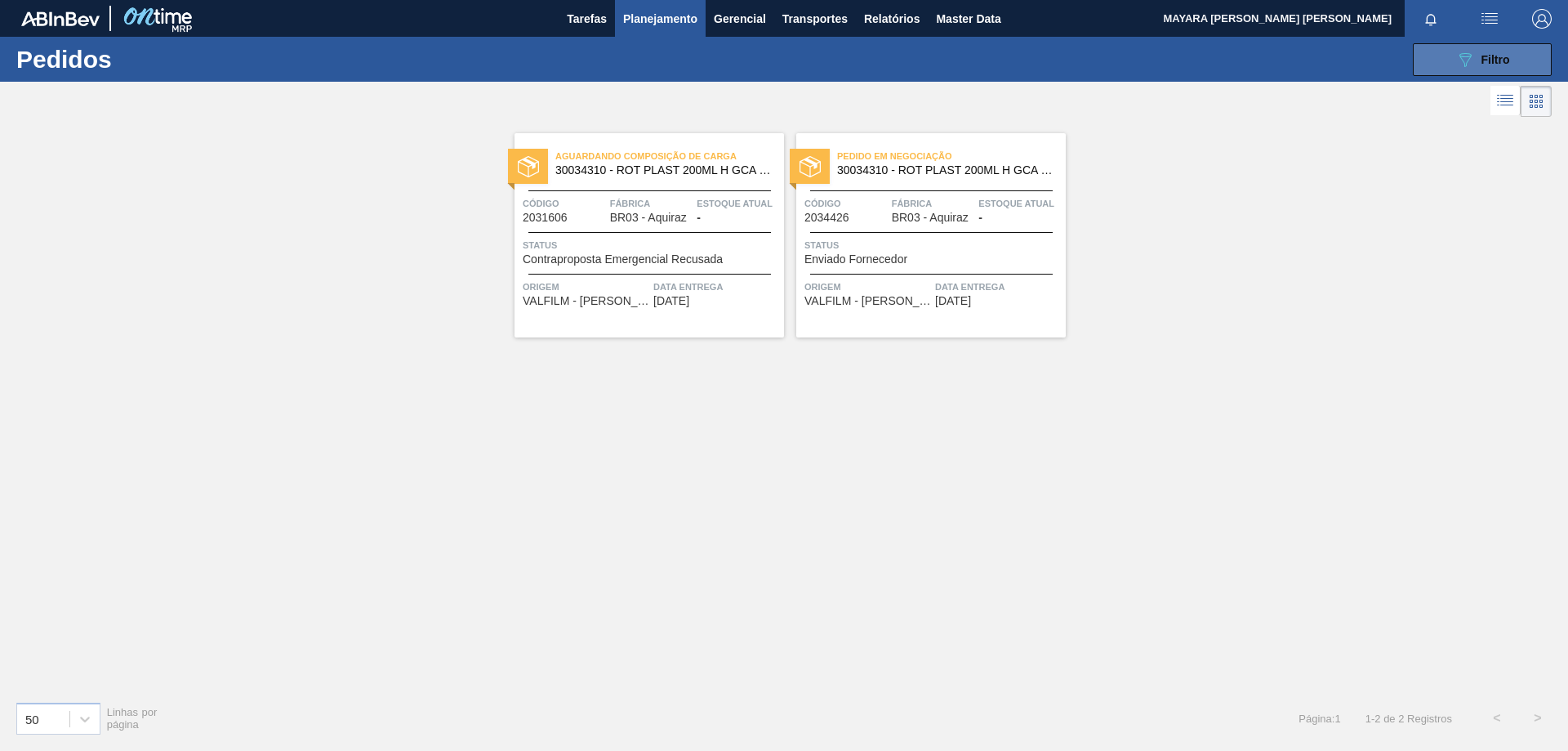
click at [1475, 66] on div "089F7B8B-B2A5-4AFE-B5C0-19BA573D28AC Filtro" at bounding box center [1483, 60] width 55 height 20
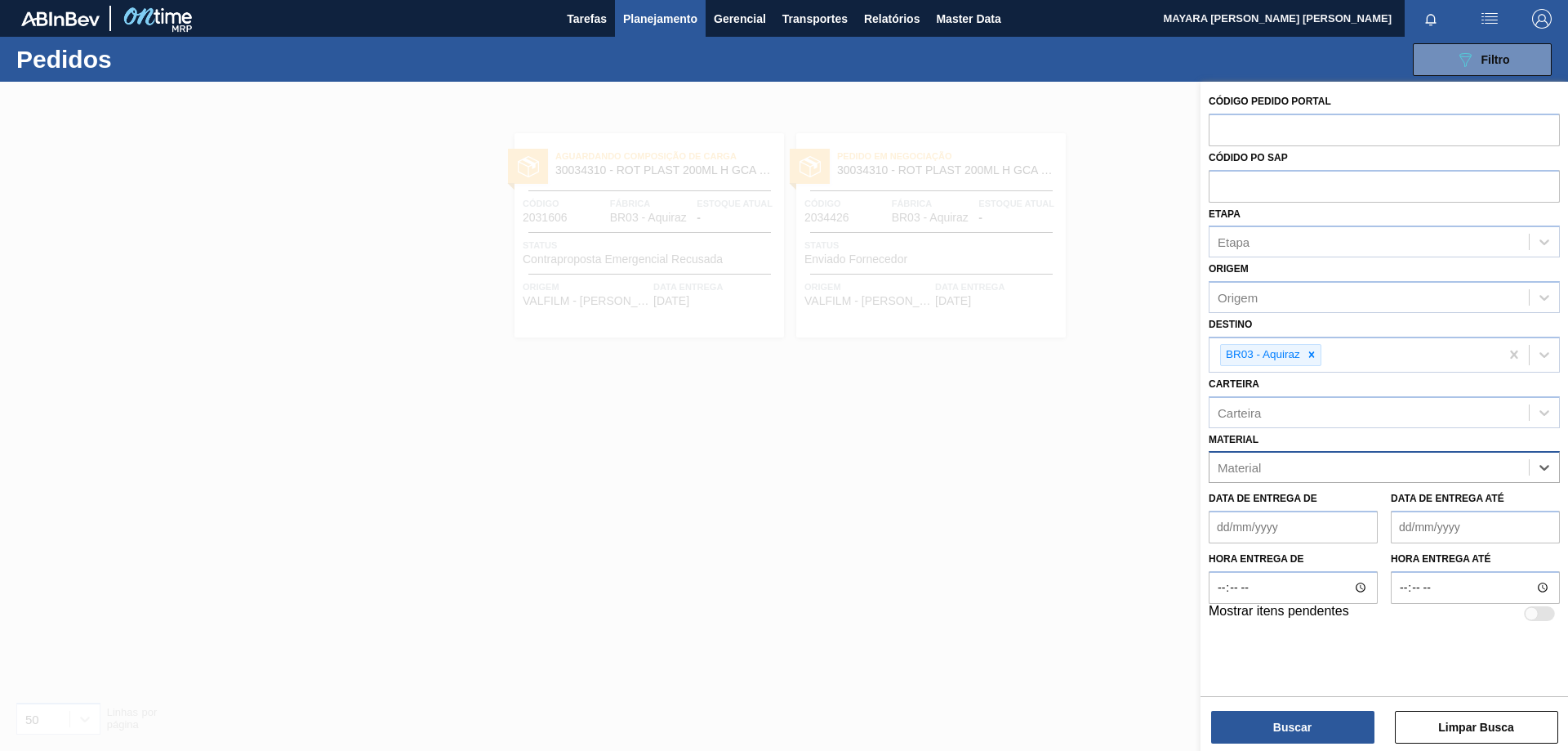
paste input "30006231"
type input "30006231"
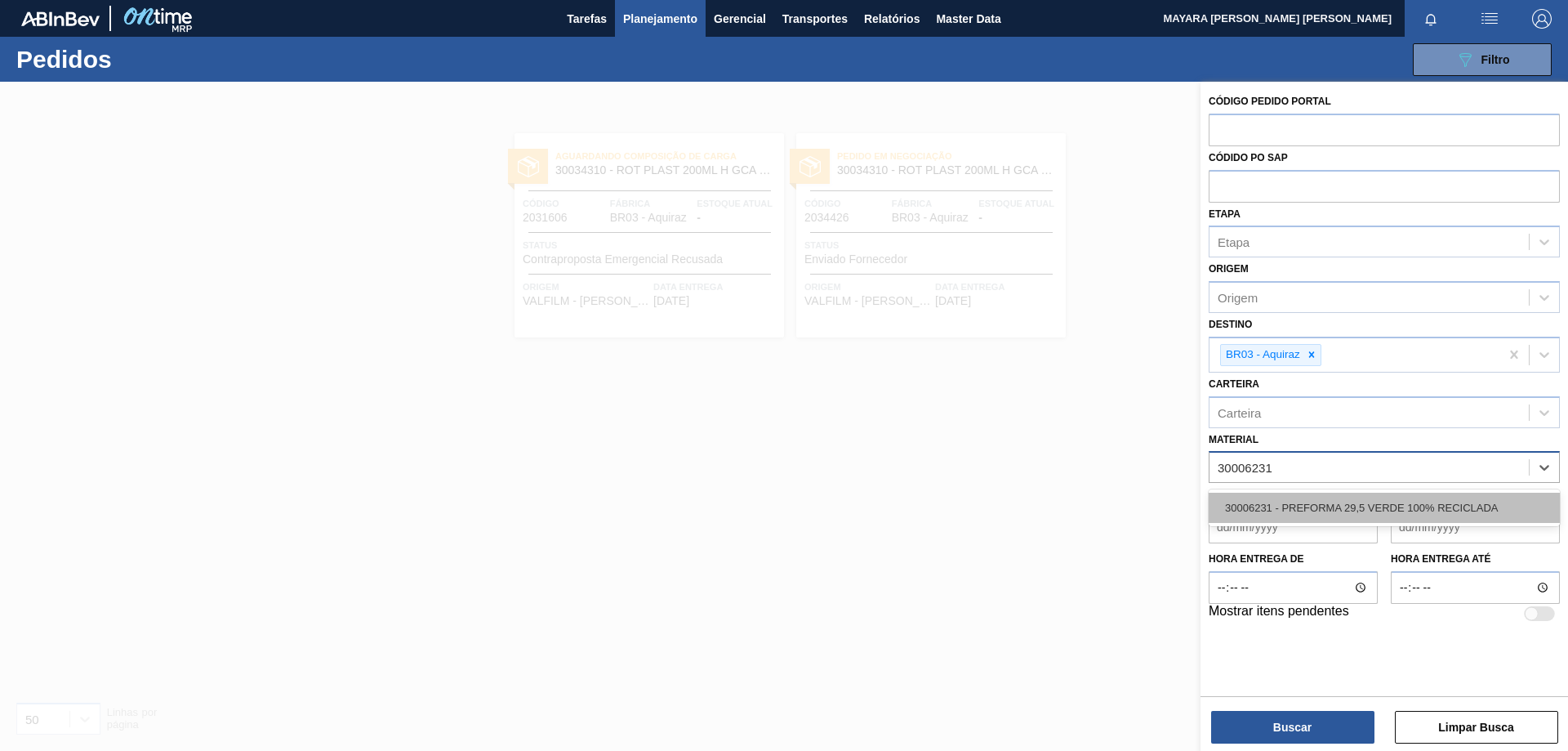
click at [1334, 500] on div "30006231 - PREFORMA 29,5 VERDE 100% RECICLADA" at bounding box center [1385, 508] width 352 height 30
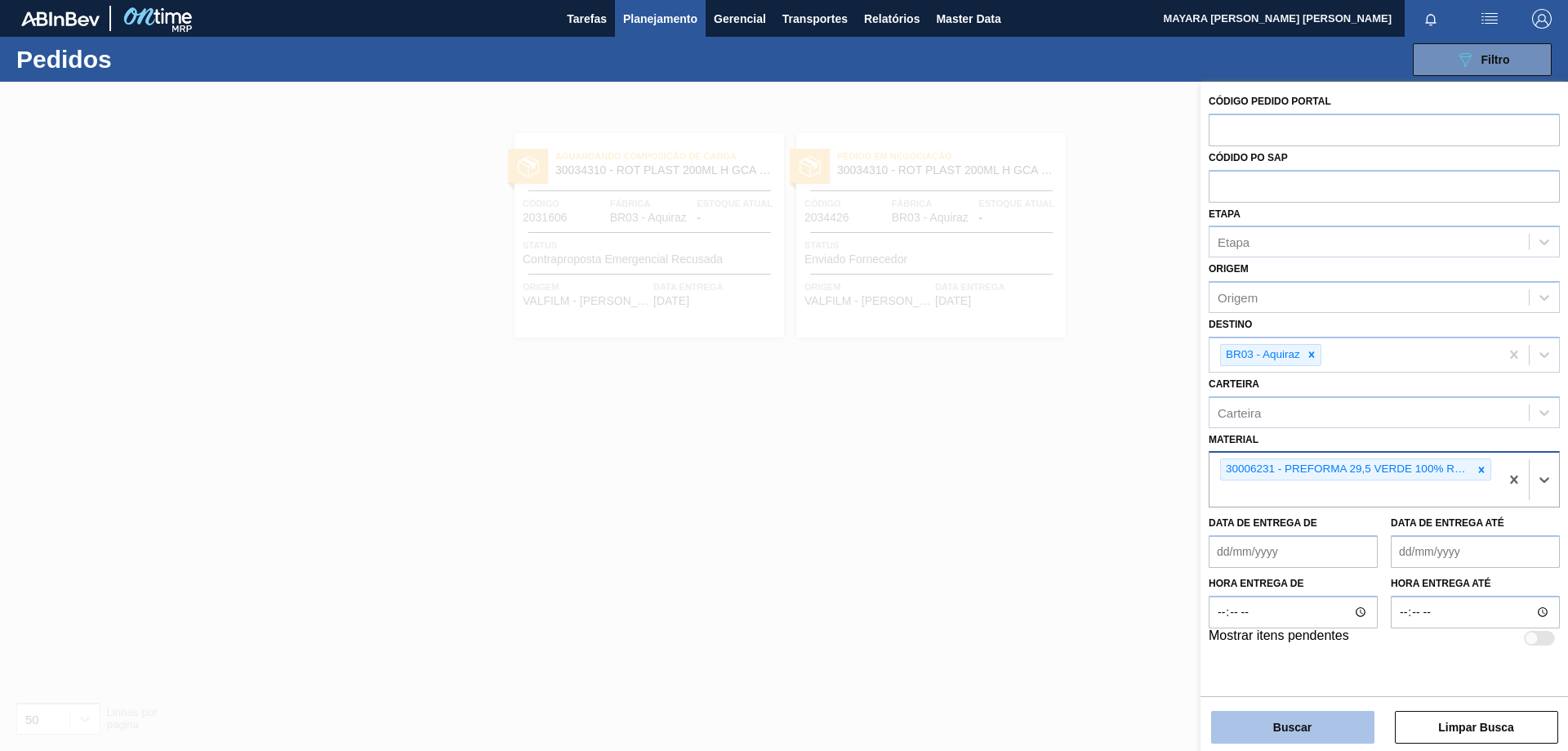
click at [1317, 726] on button "Buscar" at bounding box center [1293, 727] width 163 height 33
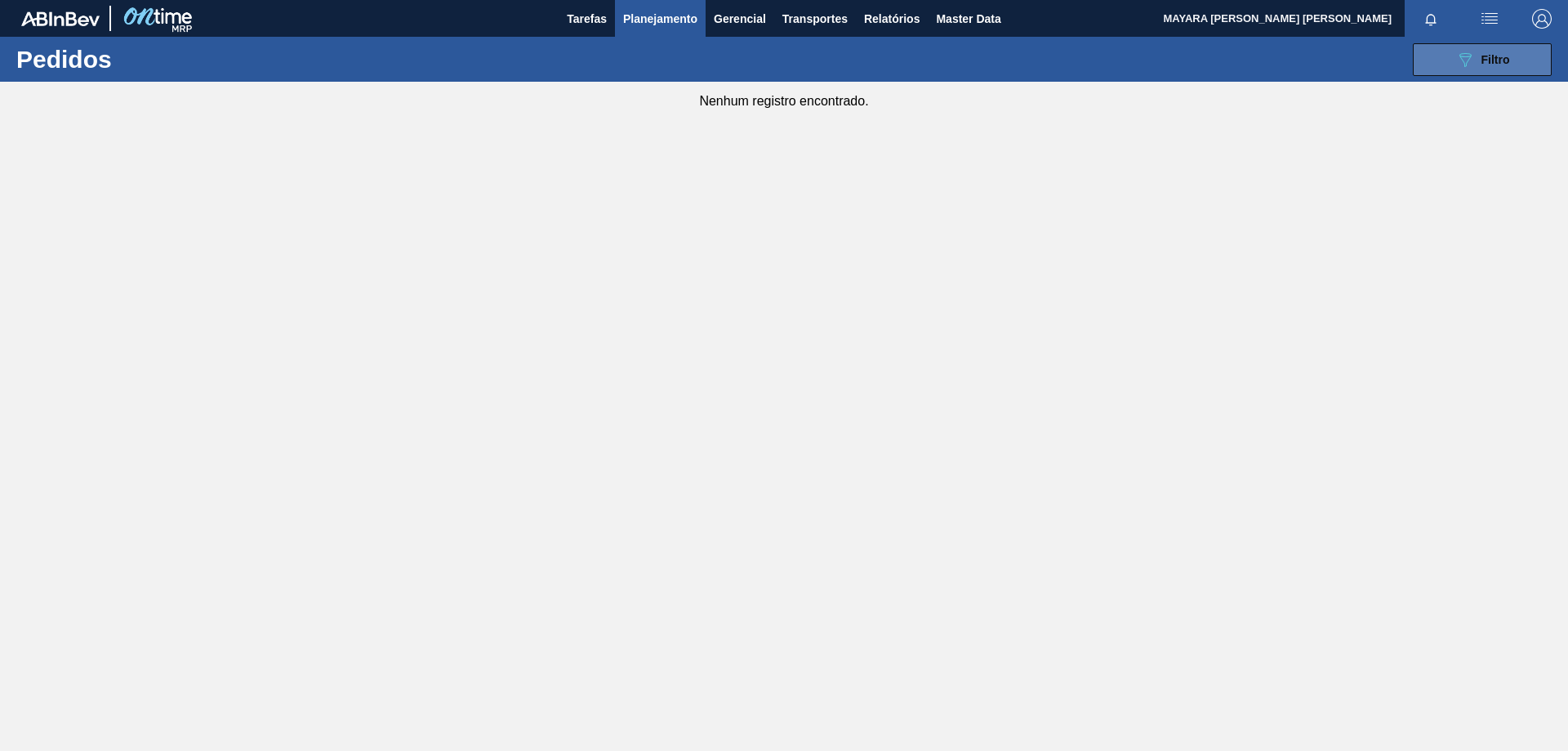
click at [1429, 58] on button "089F7B8B-B2A5-4AFE-B5C0-19BA573D28AC Filtro" at bounding box center [1482, 60] width 139 height 33
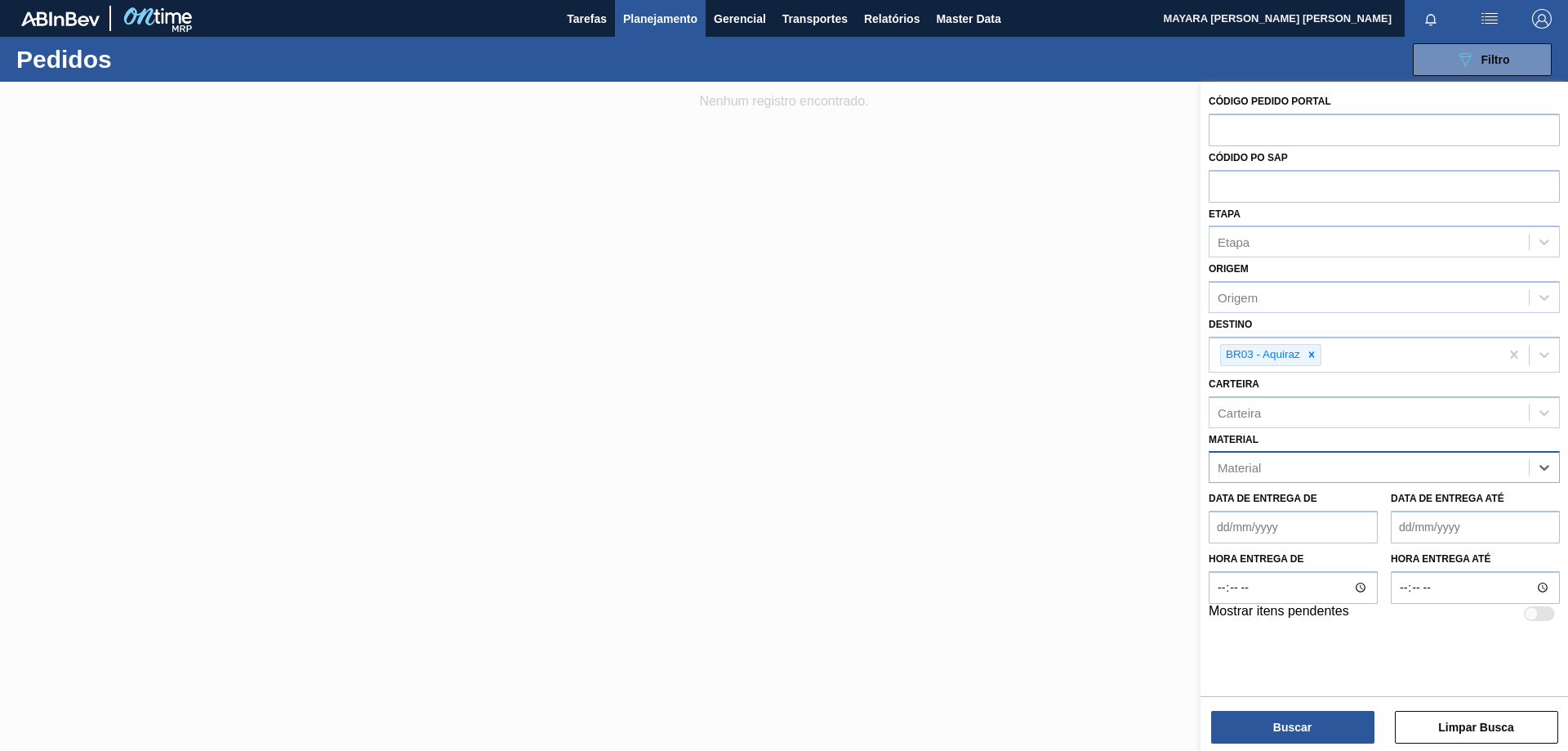
paste input "30006231"
type input "30006231"
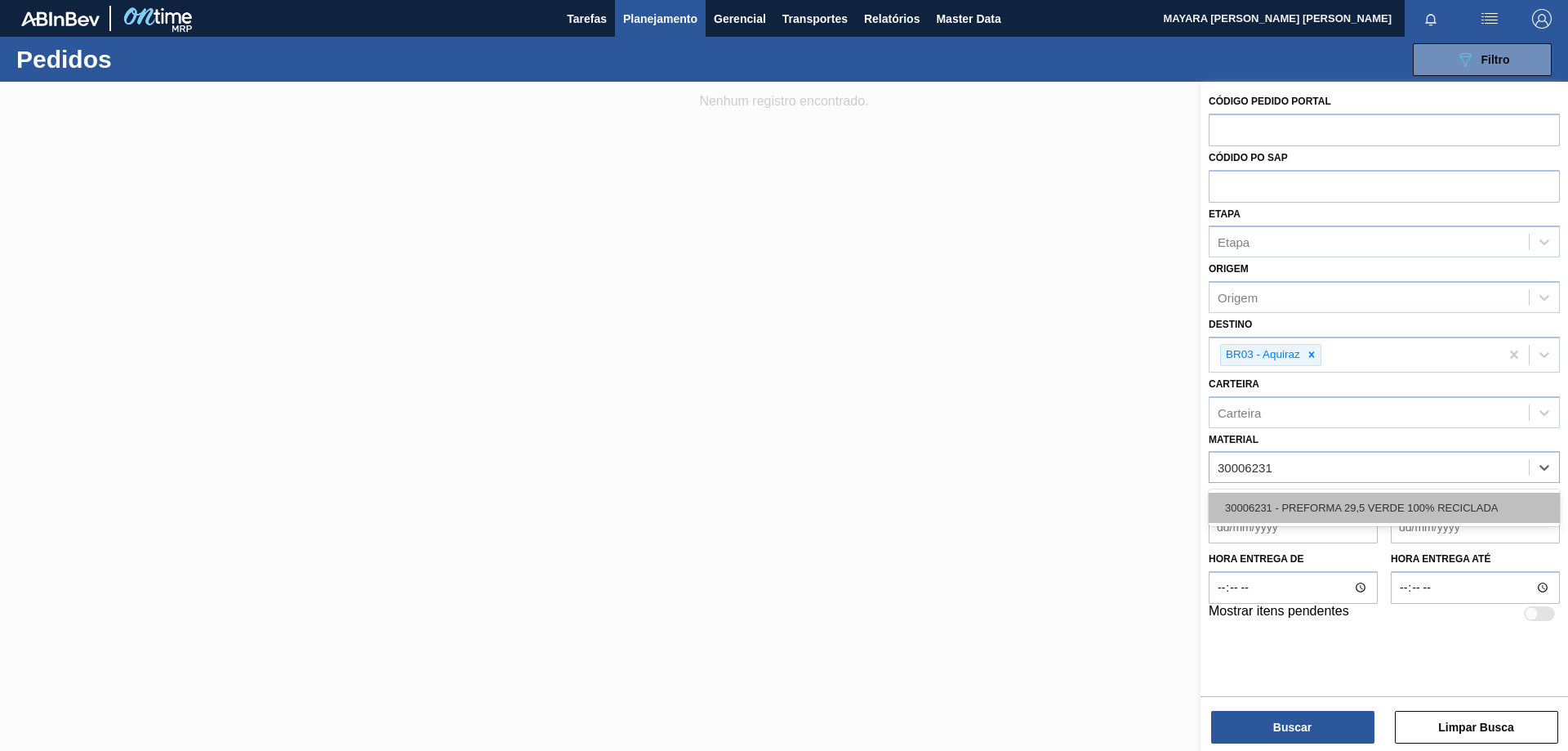
click at [1373, 505] on div "30006231 - PREFORMA 29,5 VERDE 100% RECICLADA" at bounding box center [1385, 508] width 352 height 30
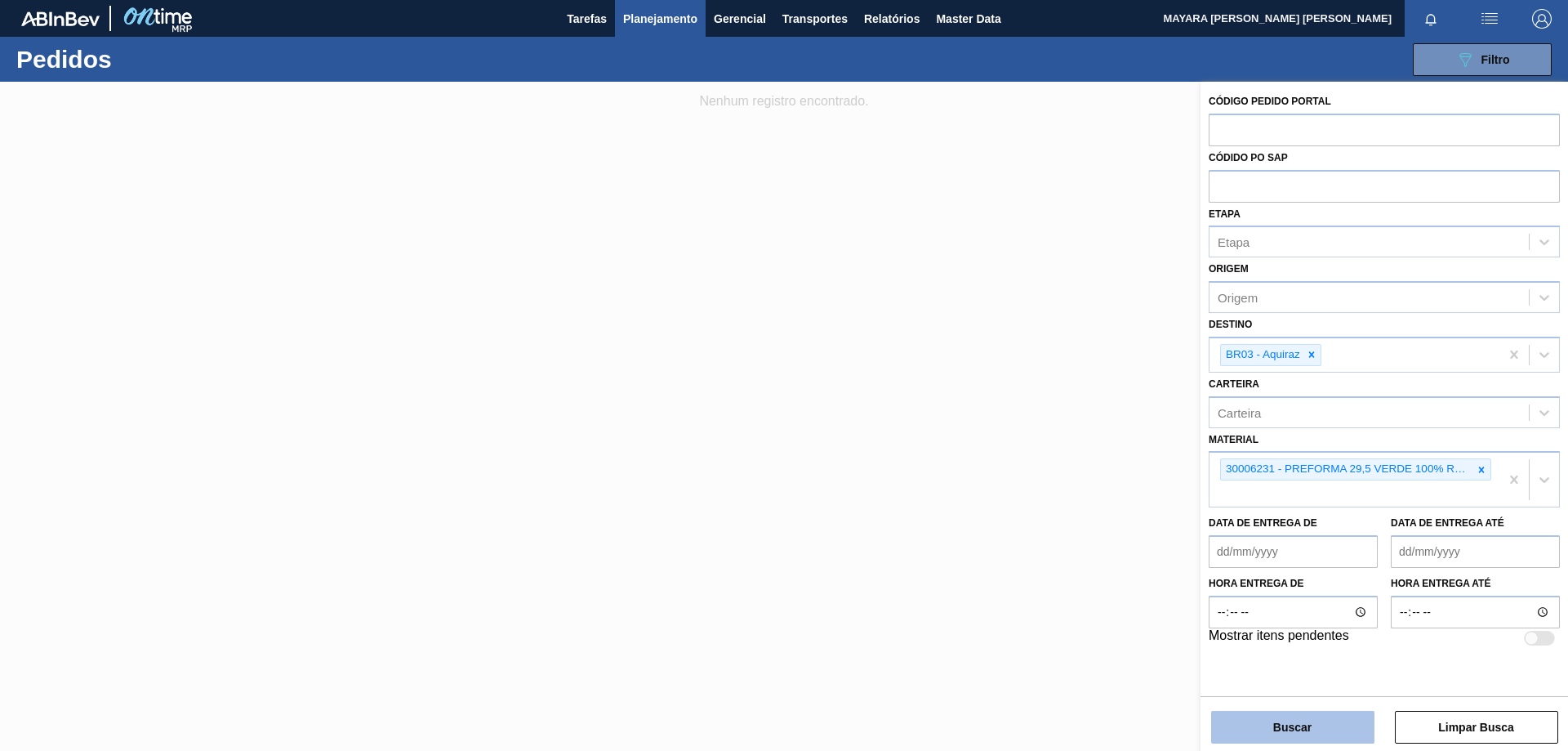
click at [1313, 730] on button "Buscar" at bounding box center [1293, 727] width 163 height 33
